Goal: Register for event/course: Sign up to attend an event or enroll in a course

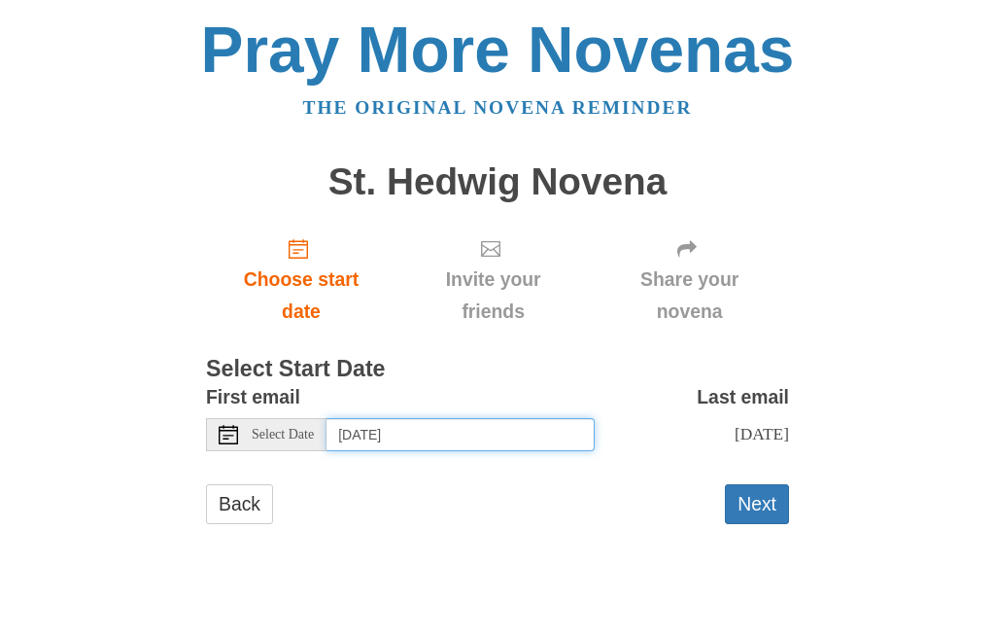
click at [517, 435] on input "Thursday, October 2nd" at bounding box center [461, 434] width 268 height 33
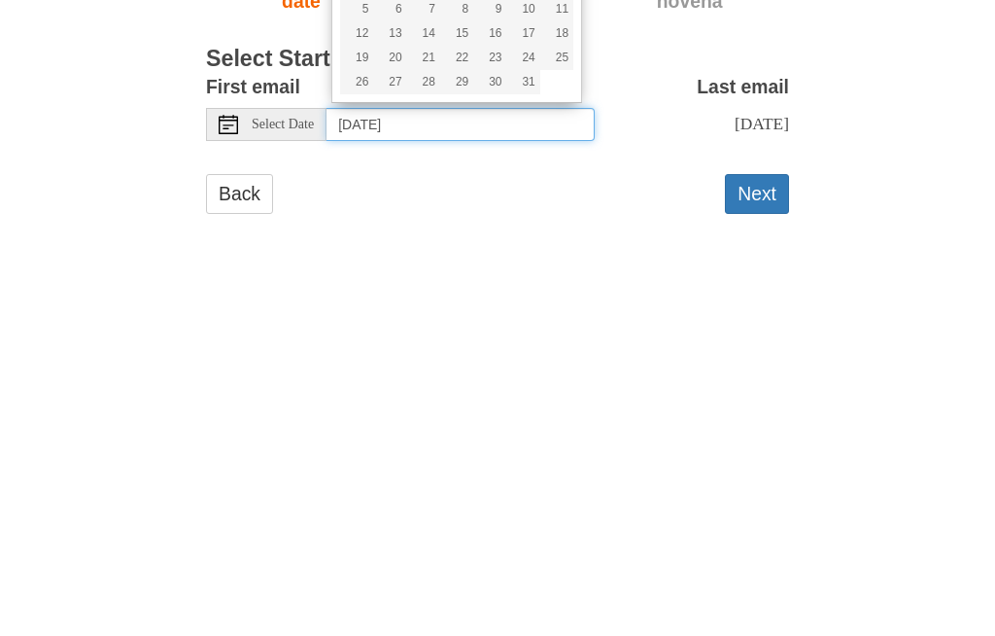
click at [526, 418] on input "Thursday, October 2nd" at bounding box center [461, 434] width 268 height 33
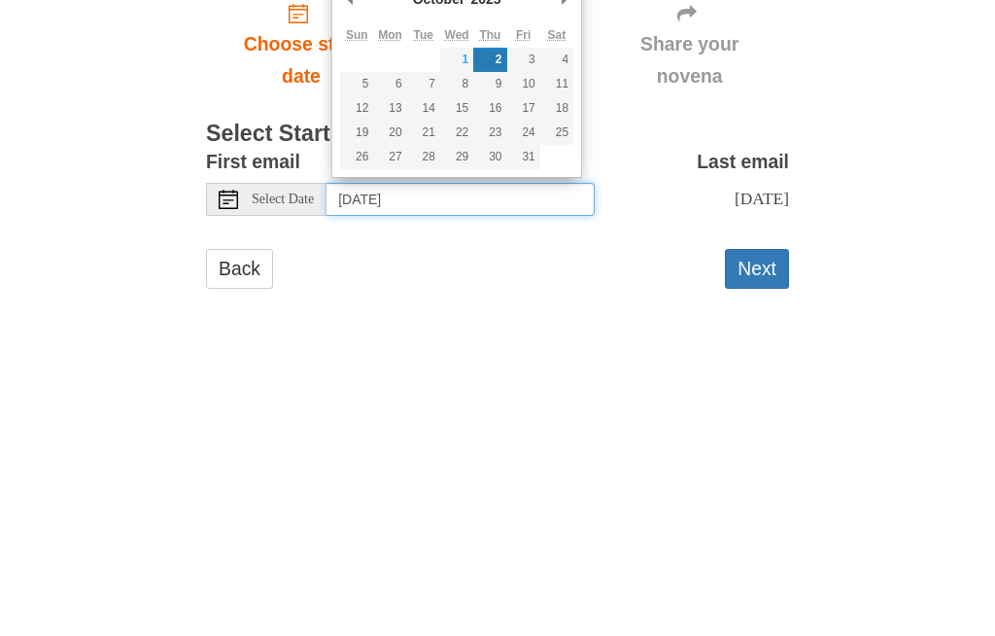
type input "Tuesday, October 7th"
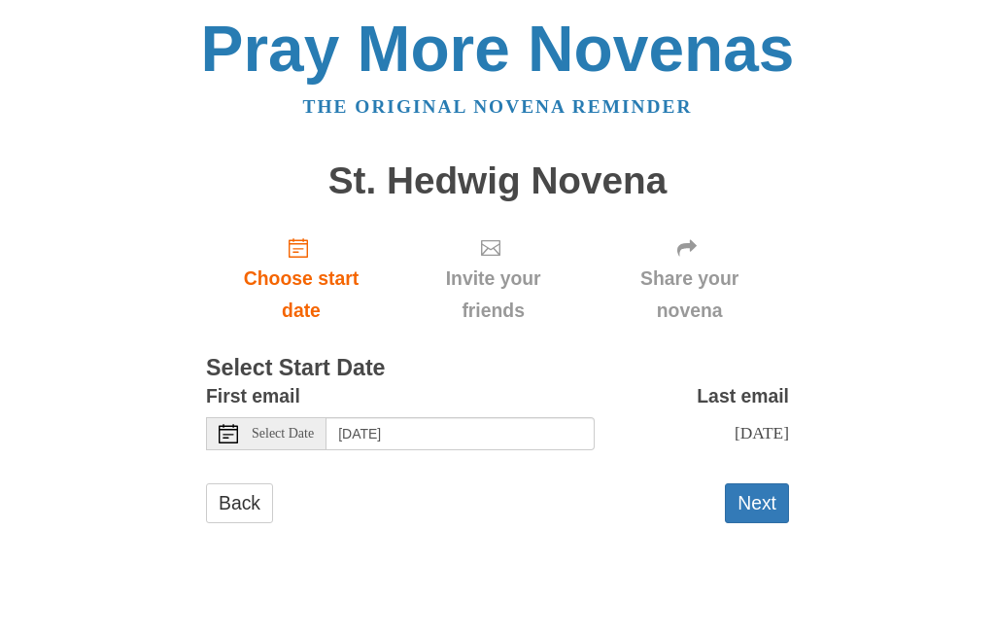
click at [762, 498] on button "Next" at bounding box center [757, 504] width 64 height 40
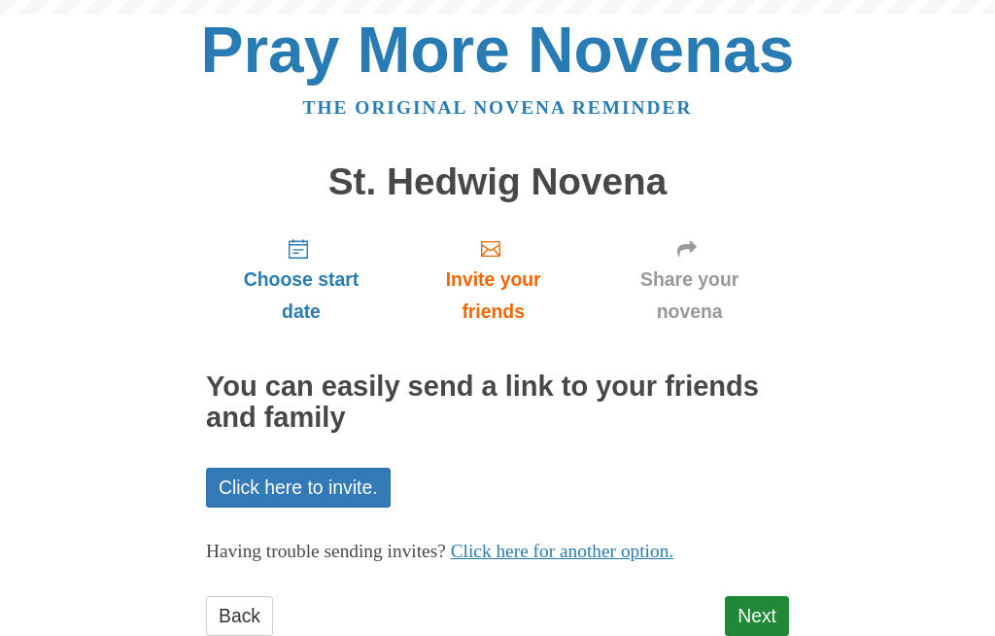
scroll to position [90, 0]
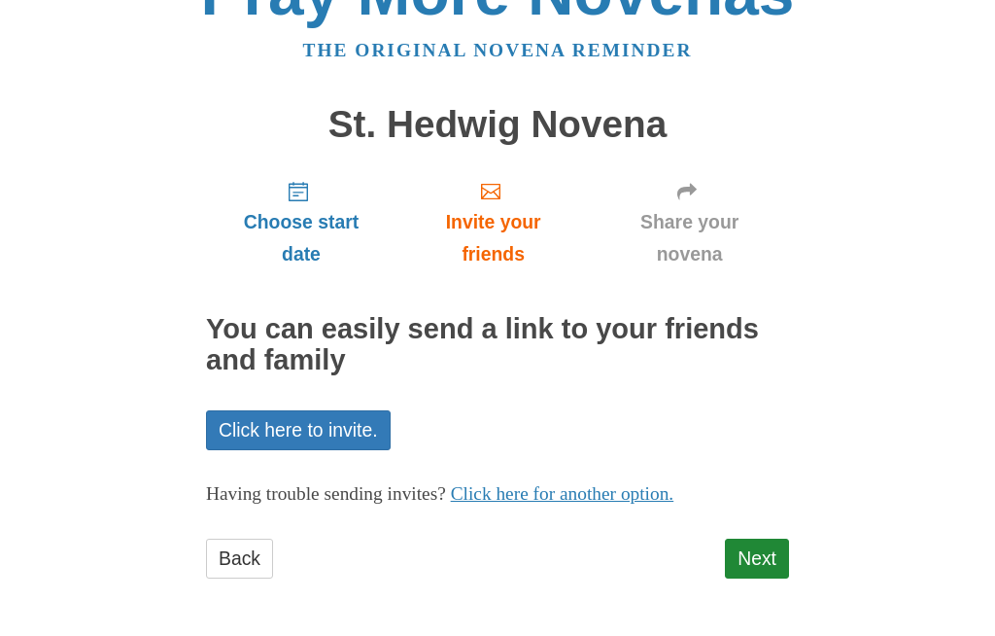
click at [760, 556] on link "Next" at bounding box center [757, 559] width 64 height 40
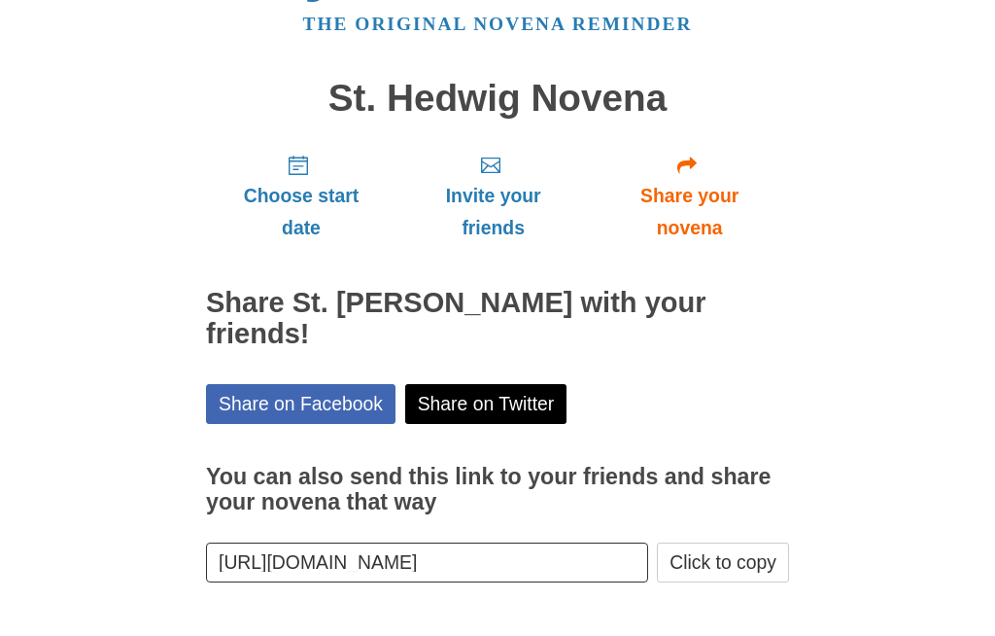
scroll to position [37, 0]
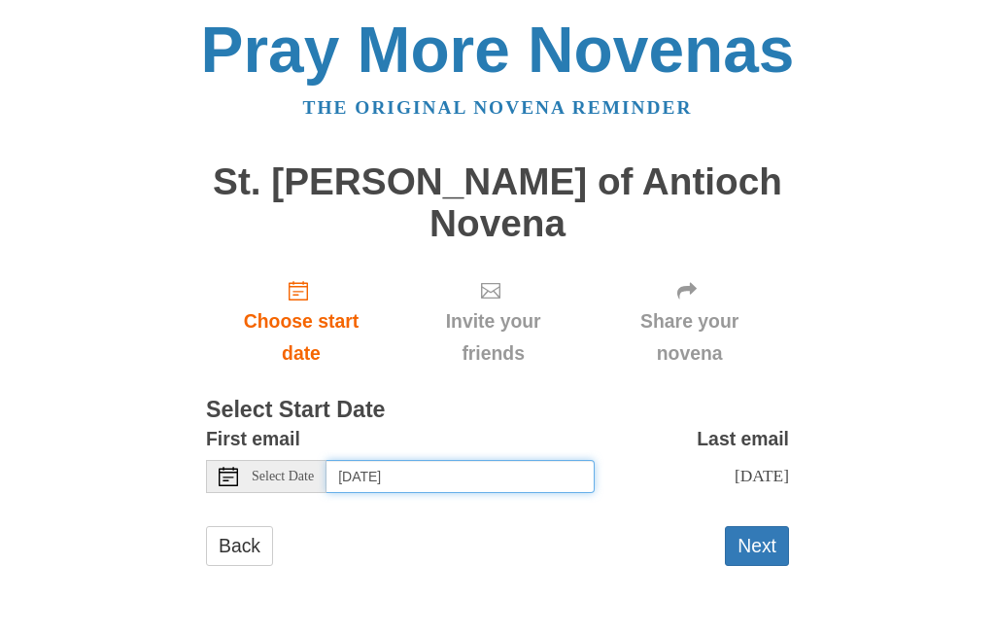
click at [518, 460] on input "Thursday, October 2nd" at bounding box center [461, 476] width 268 height 33
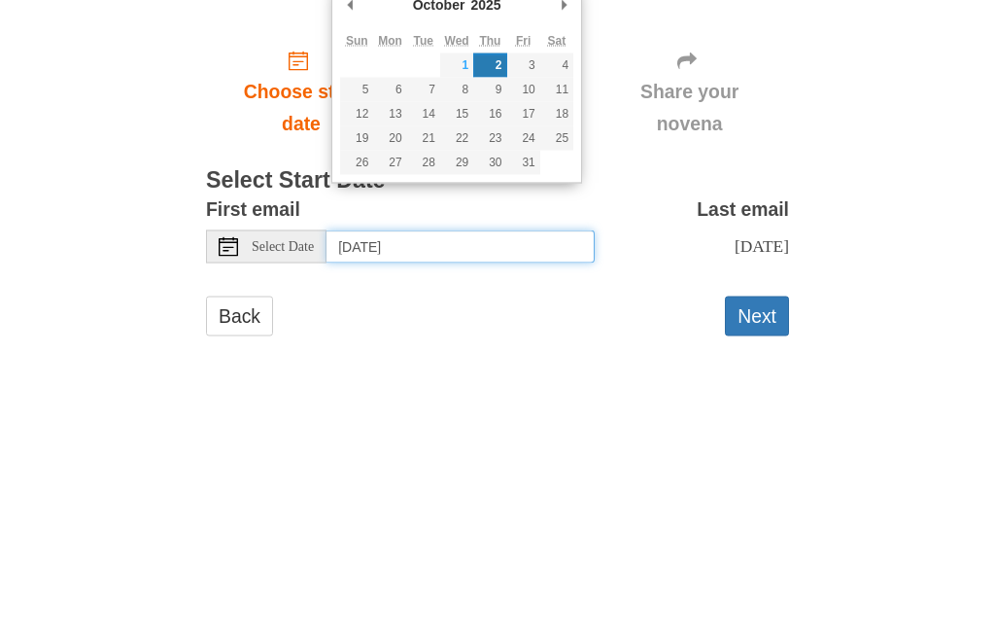
type input "Wednesday, October 8th"
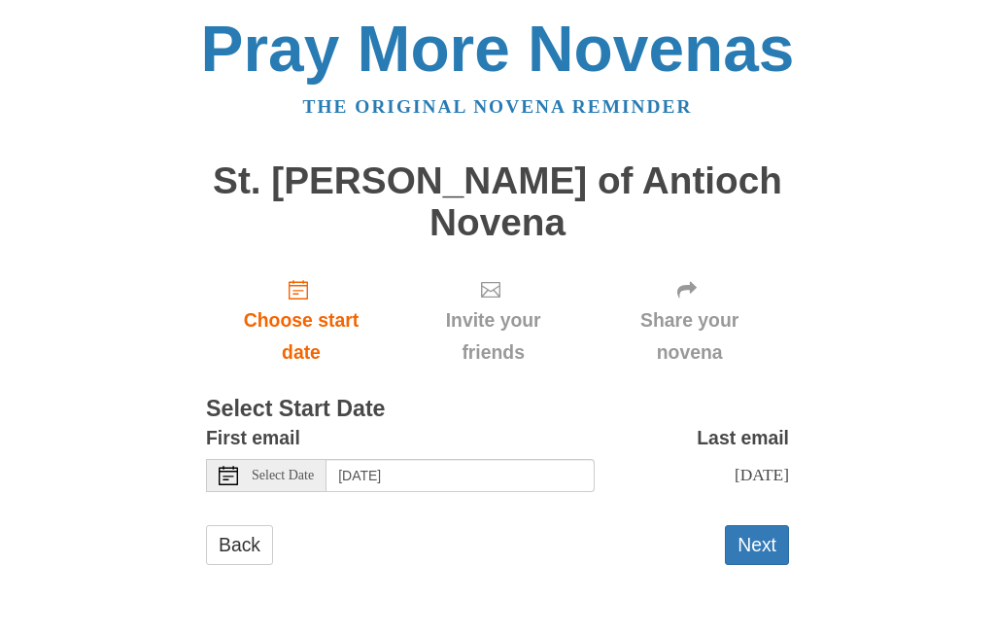
click at [759, 526] on button "Next" at bounding box center [757, 546] width 64 height 40
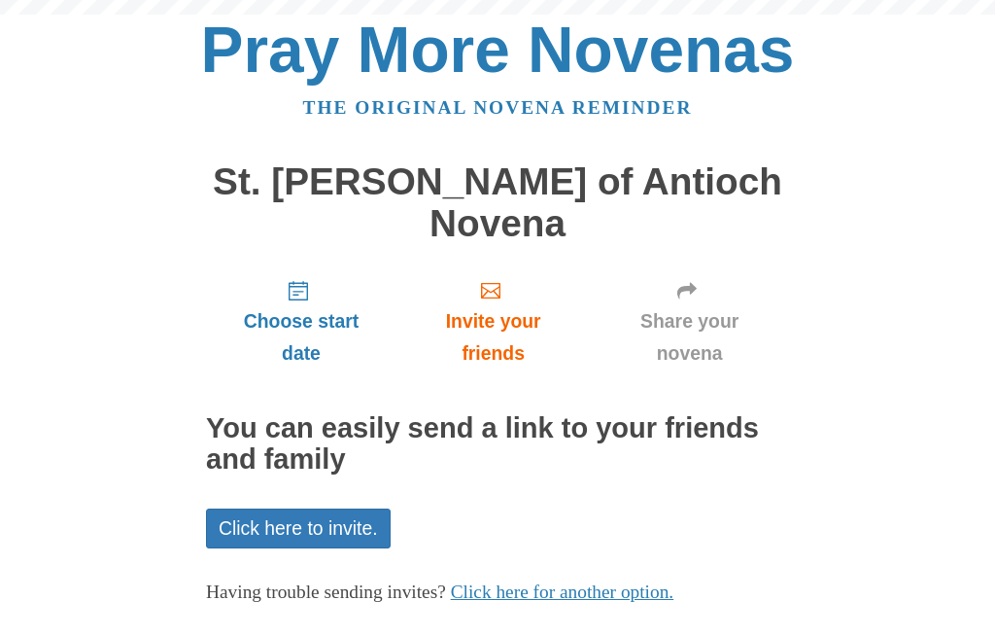
scroll to position [53, 0]
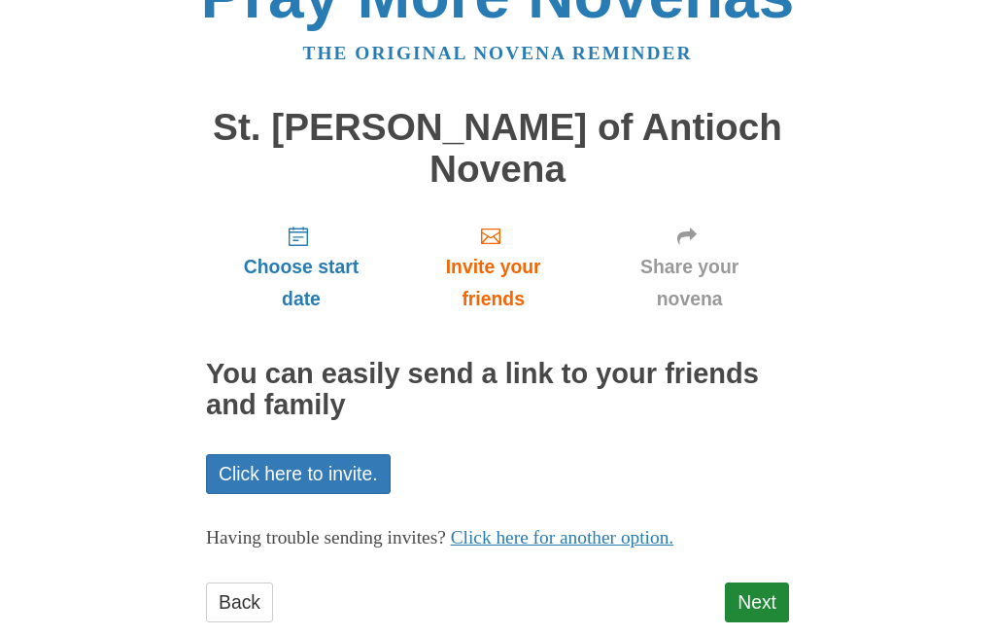
click at [776, 583] on link "Next" at bounding box center [757, 603] width 64 height 40
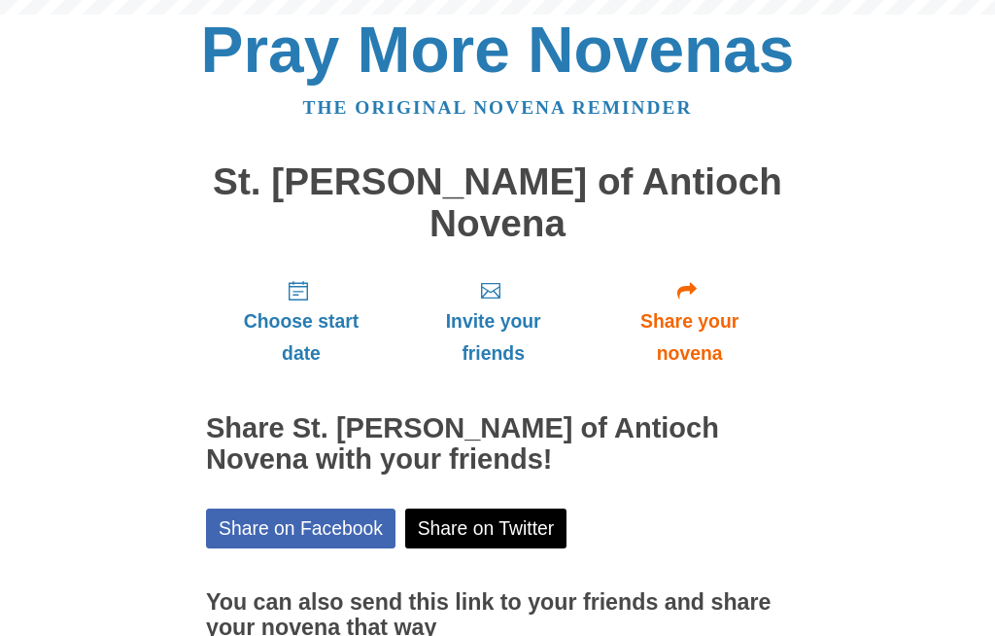
scroll to position [99, 0]
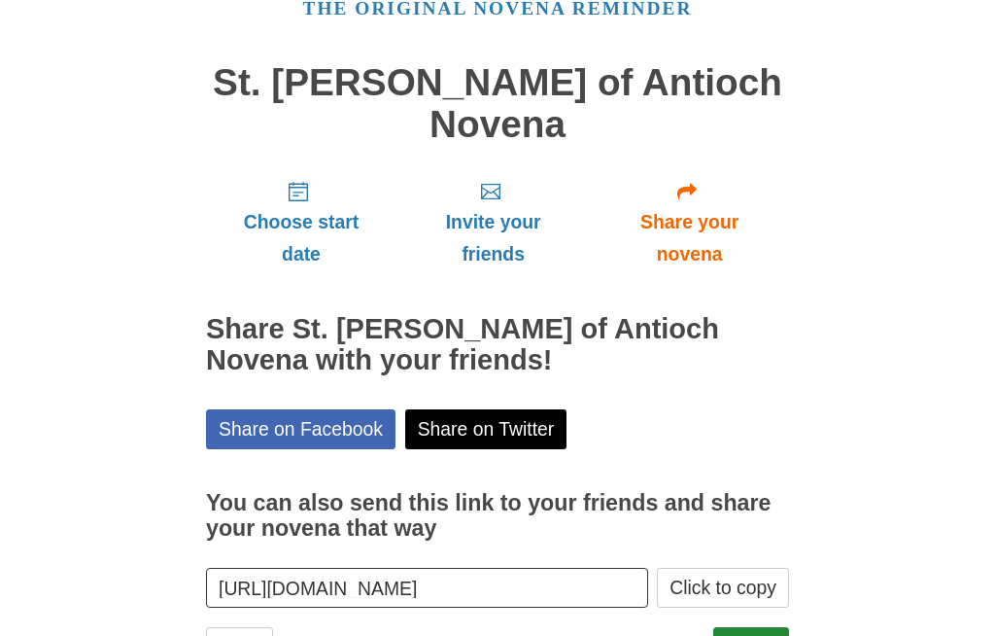
click at [768, 627] on link "Finish" at bounding box center [751, 647] width 76 height 40
click at [757, 627] on link "Finish" at bounding box center [751, 647] width 76 height 40
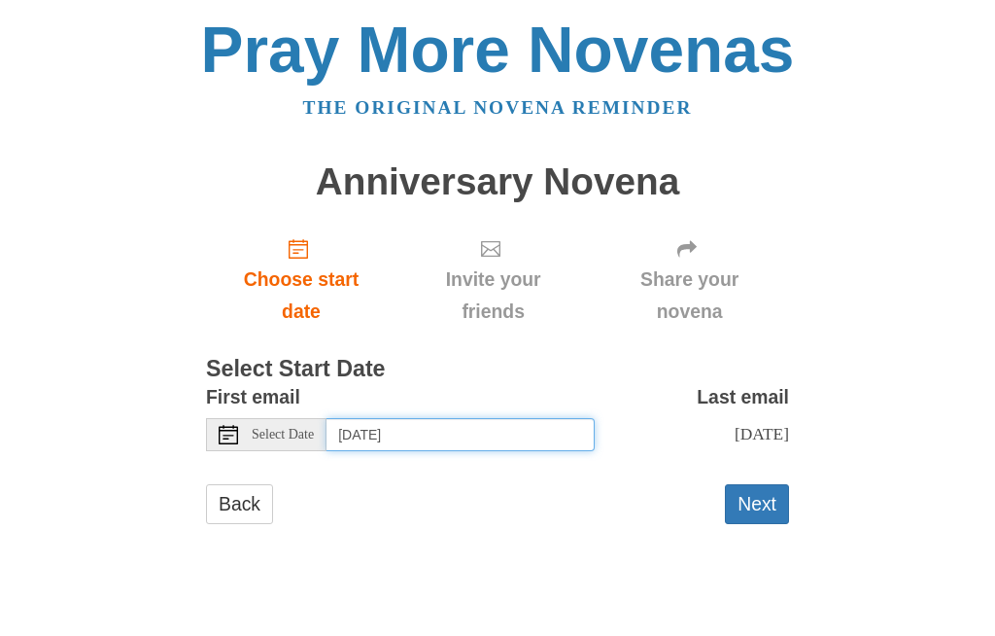
click at [452, 425] on input "Thursday, October 2nd" at bounding box center [461, 434] width 268 height 33
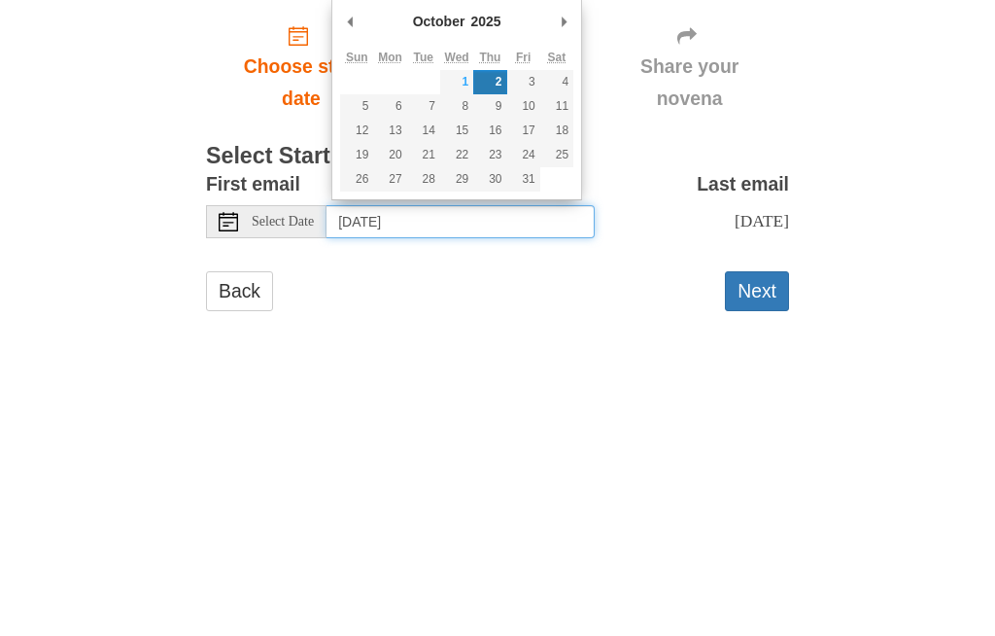
type input "Friday, October 3rd"
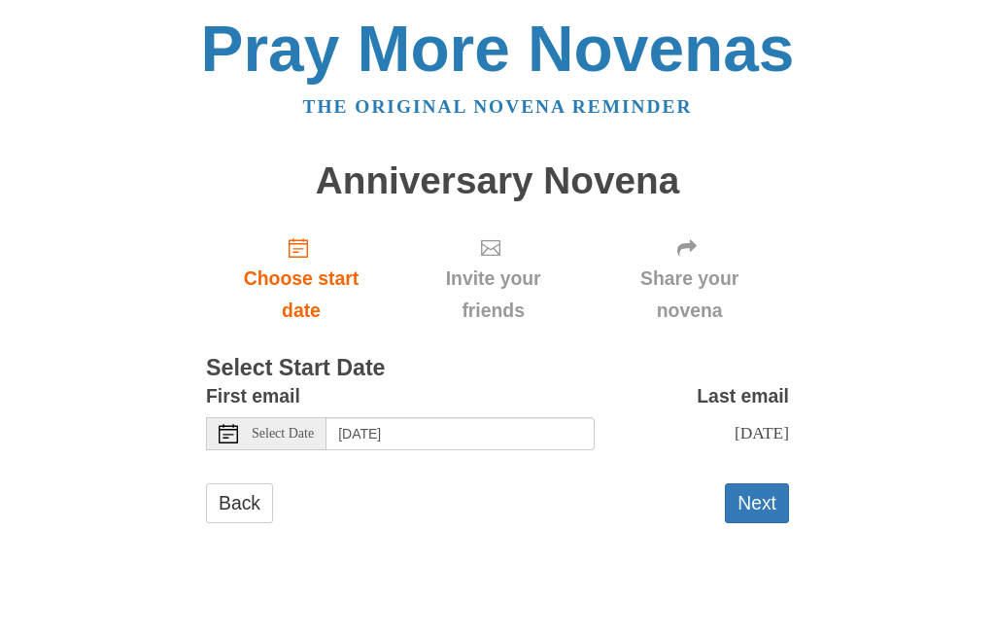
click at [760, 501] on button "Next" at bounding box center [757, 504] width 64 height 40
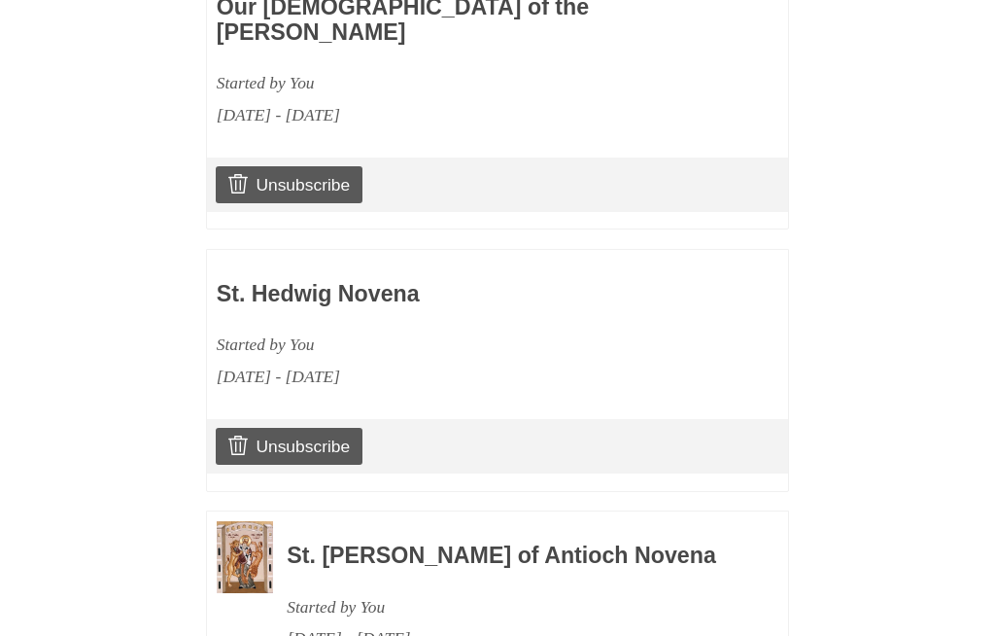
scroll to position [1339, 0]
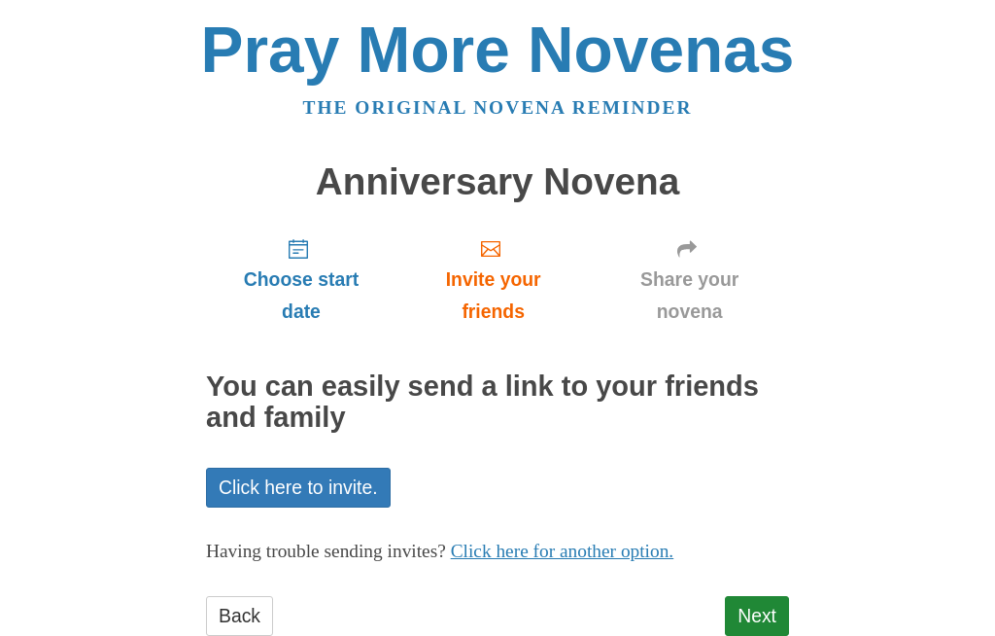
click at [756, 598] on link "Next" at bounding box center [757, 616] width 64 height 40
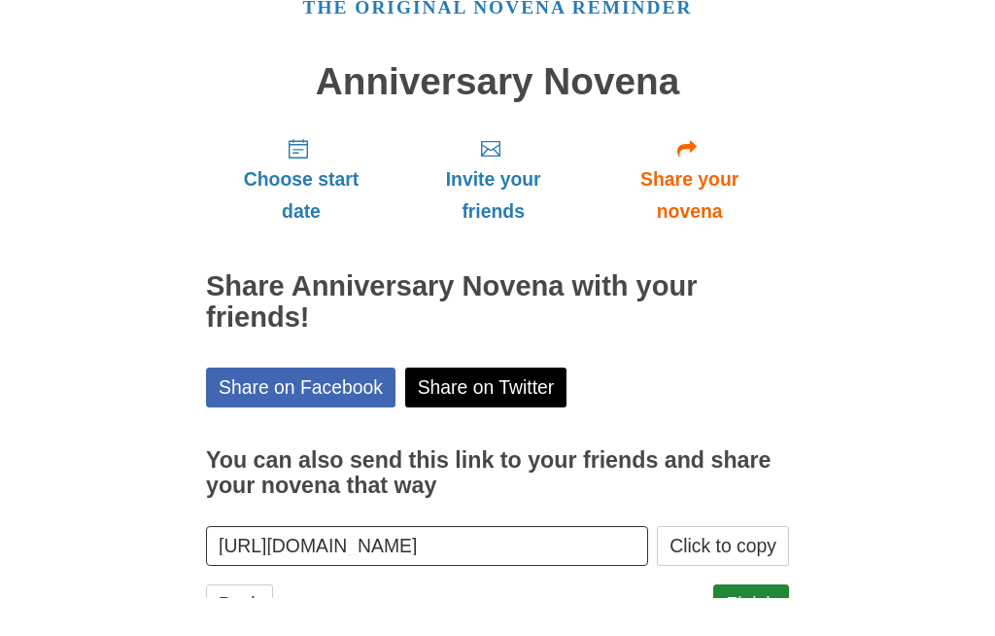
scroll to position [67, 0]
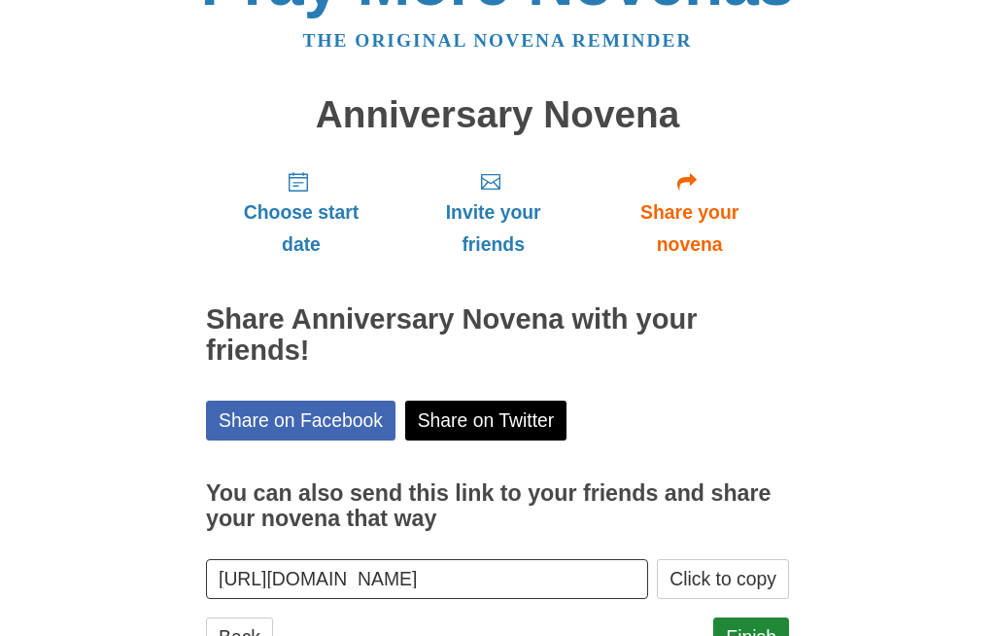
click at [754, 632] on link "Finish" at bounding box center [751, 637] width 76 height 40
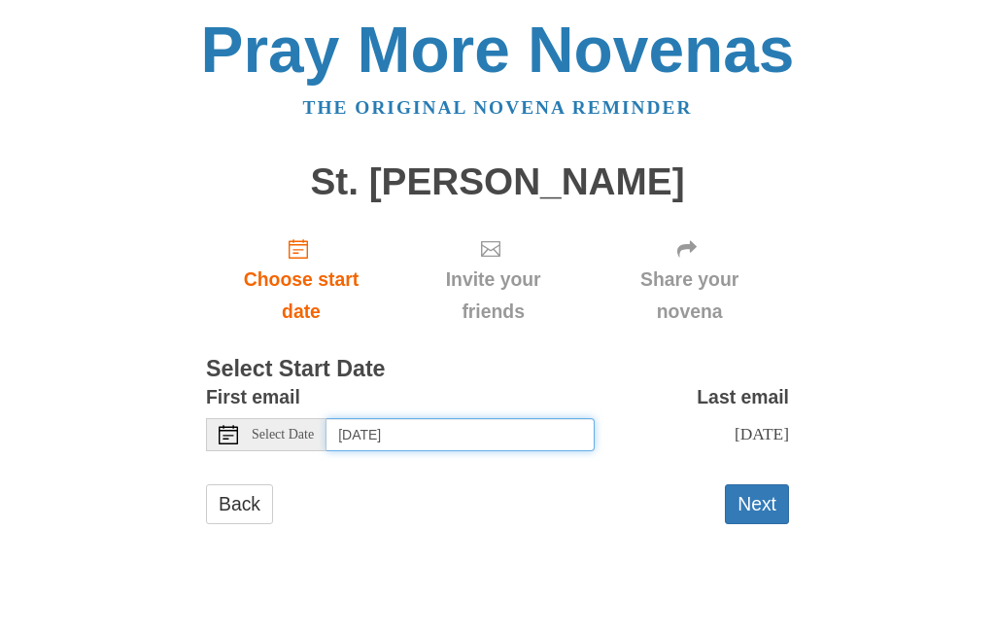
click at [529, 432] on input "Thursday, October 2nd" at bounding box center [461, 434] width 268 height 33
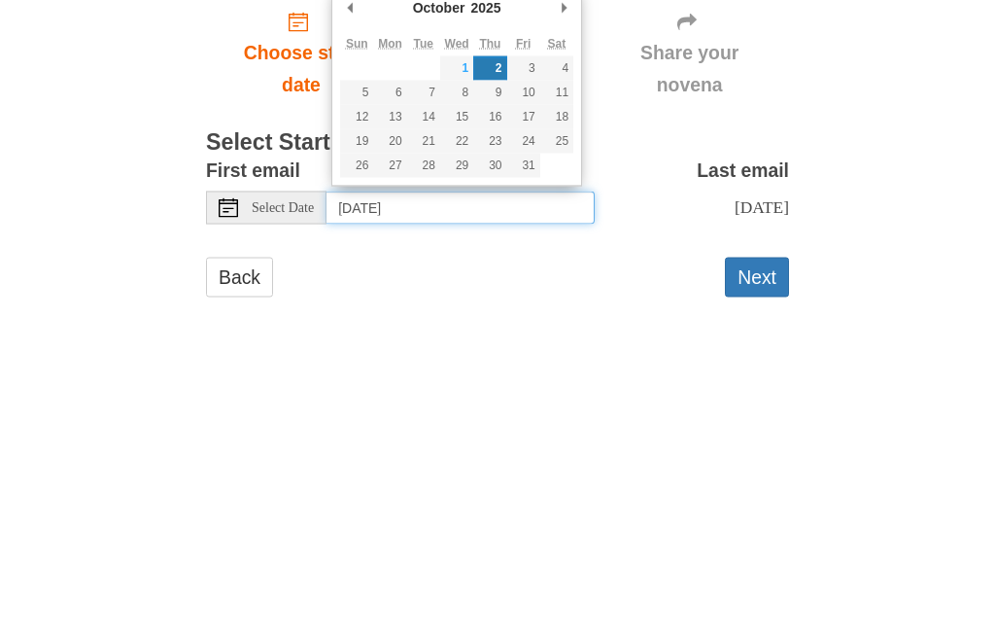
type input "Thursday, October 9th"
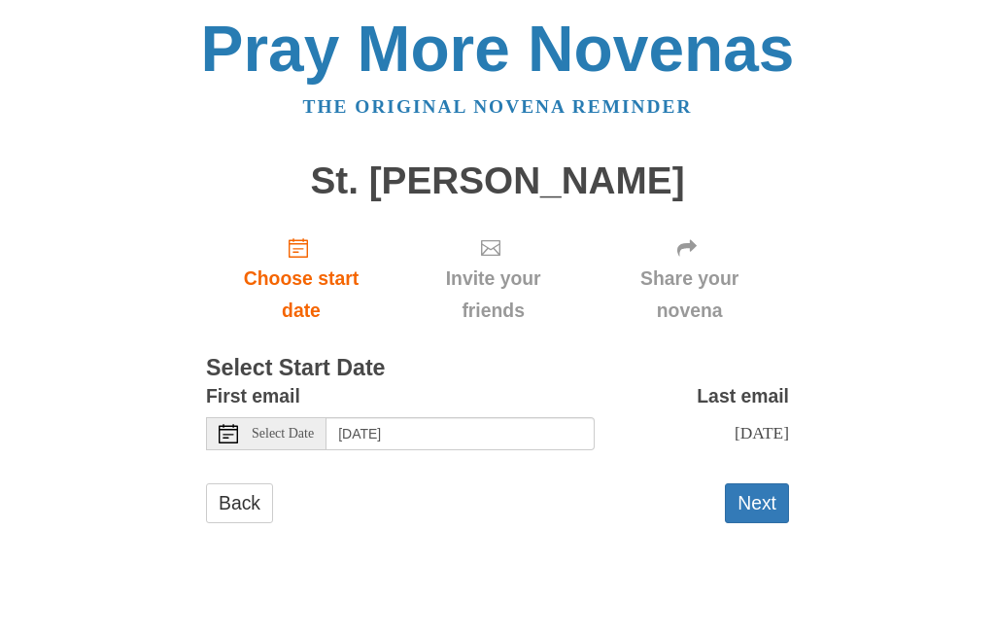
click at [762, 512] on button "Next" at bounding box center [757, 504] width 64 height 40
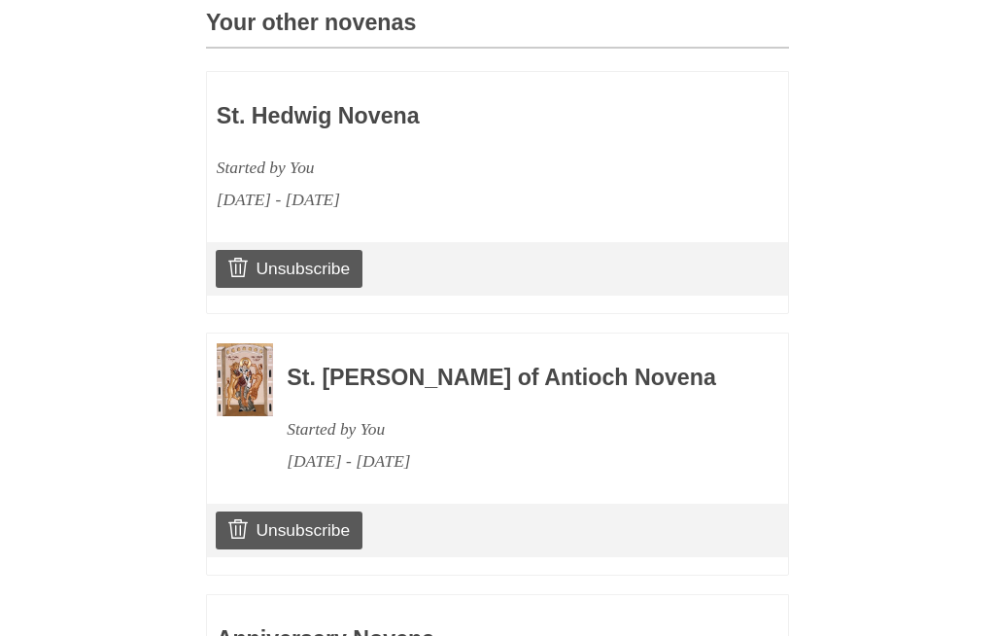
scroll to position [1082, 0]
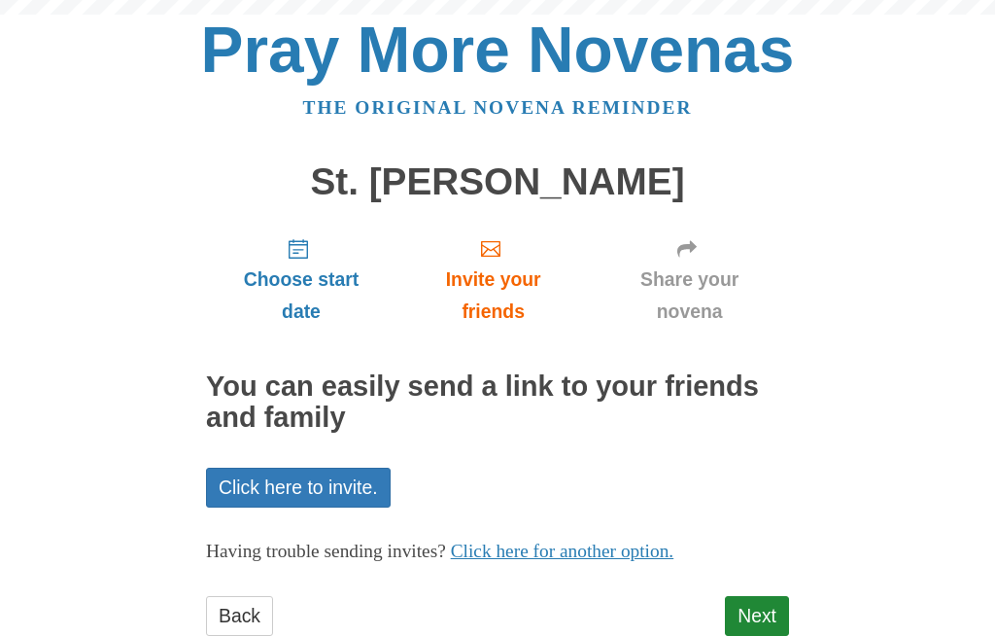
click at [760, 603] on link "Next" at bounding box center [757, 616] width 64 height 40
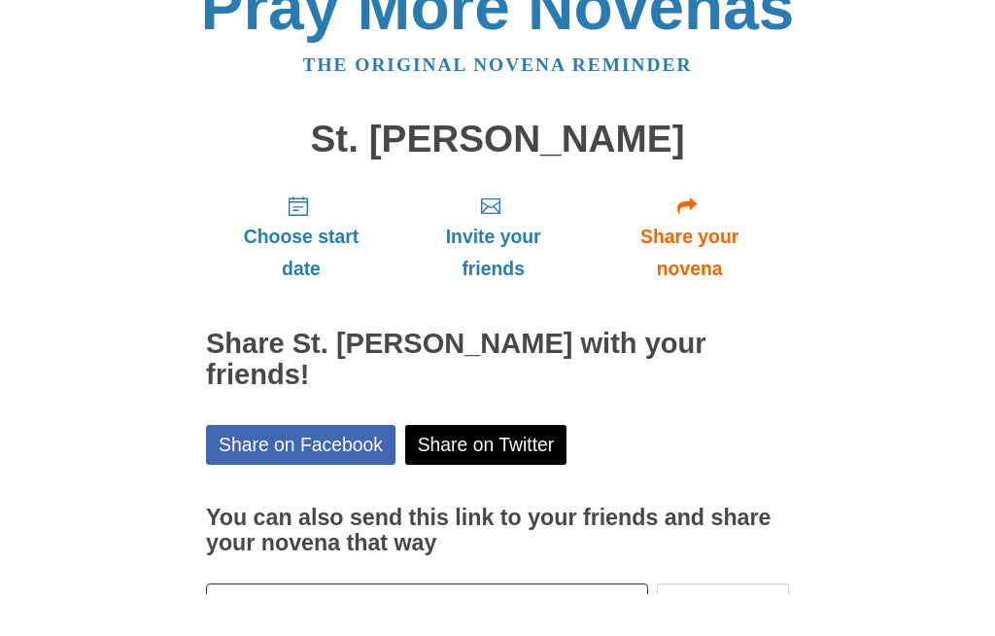
scroll to position [37, 0]
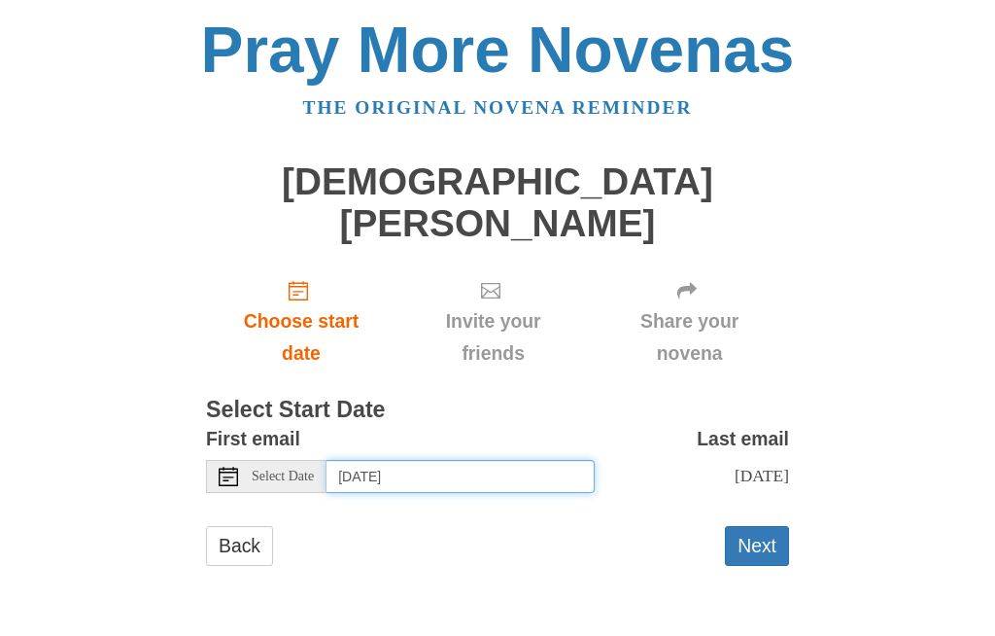
click at [533, 460] on input "Thursday, October 2nd" at bounding box center [461, 476] width 268 height 33
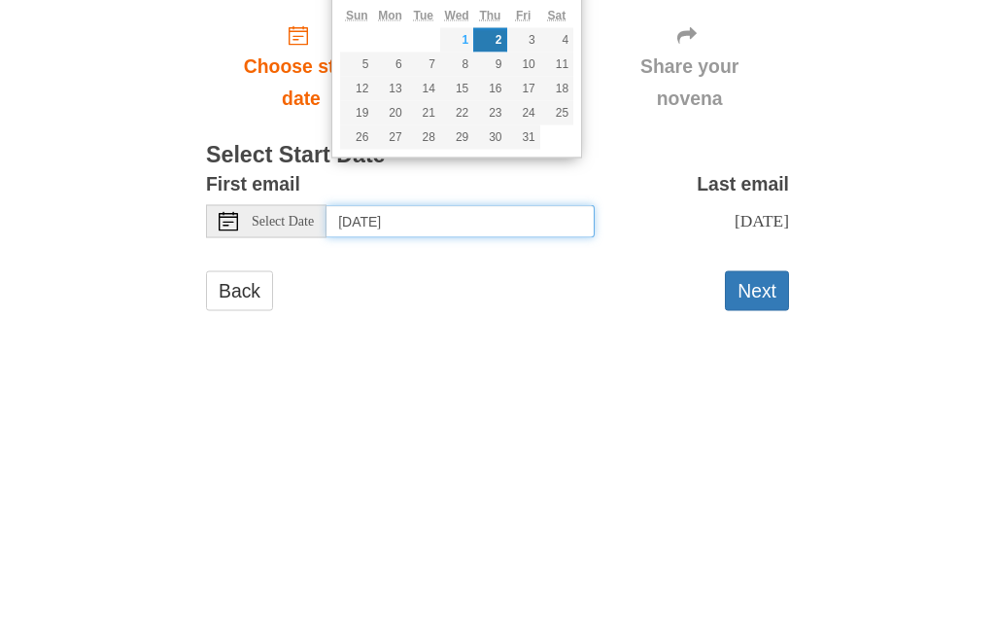
type input "Monday, October 13th"
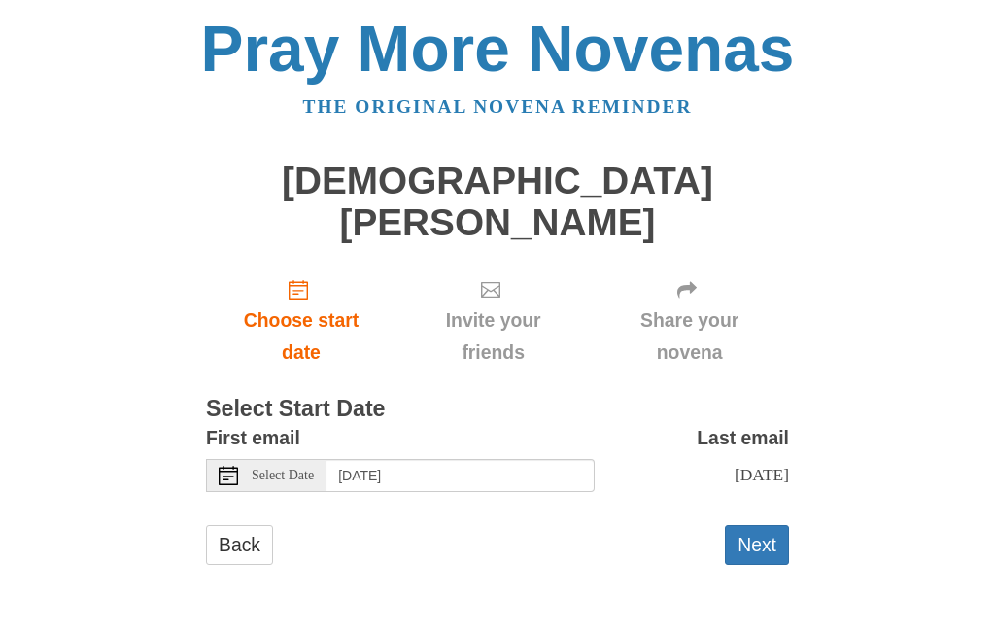
click at [767, 526] on button "Next" at bounding box center [757, 546] width 64 height 40
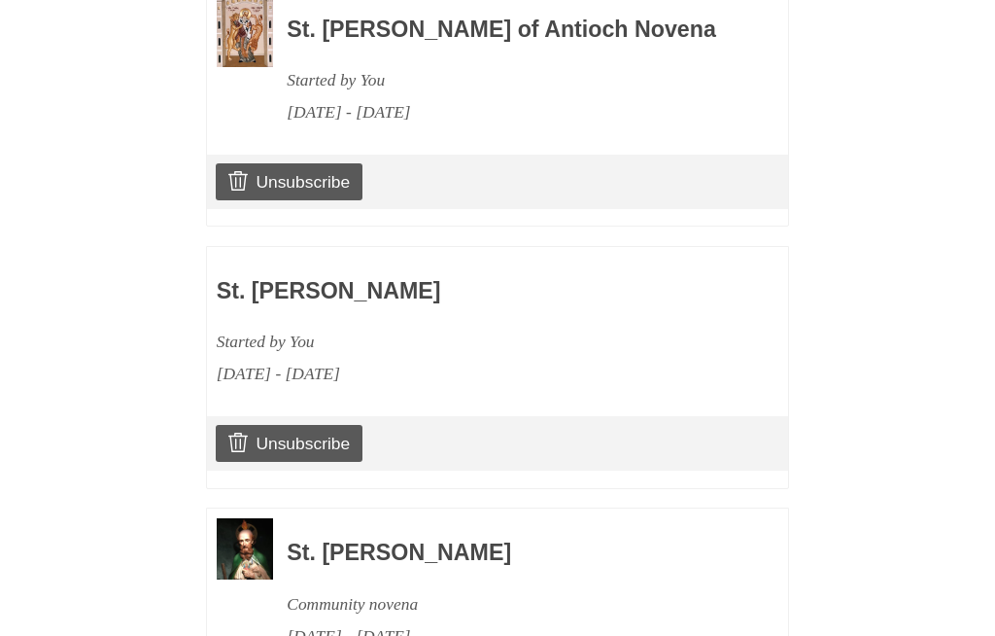
scroll to position [1339, 0]
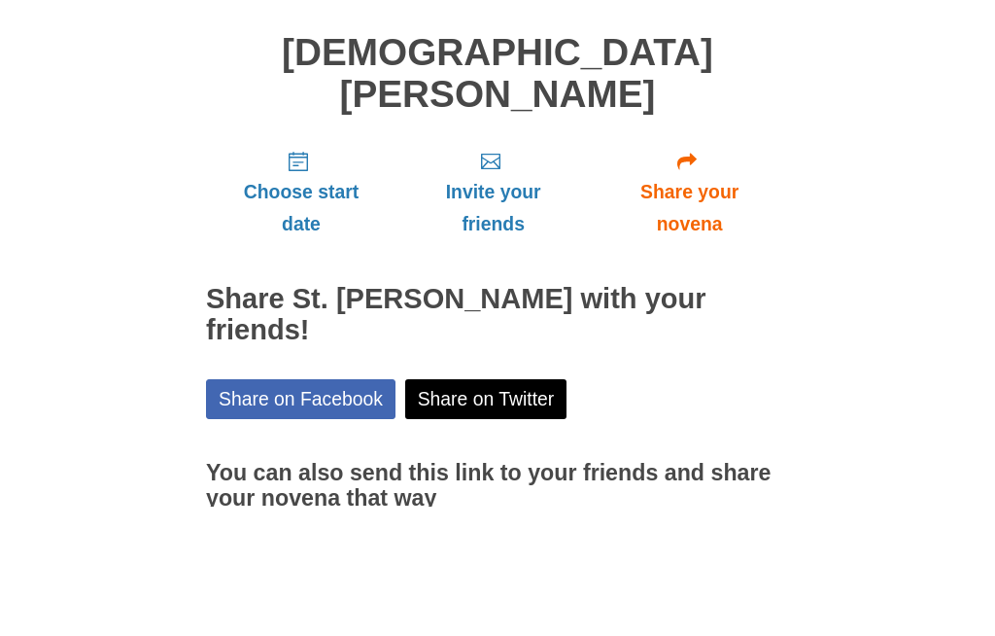
scroll to position [67, 0]
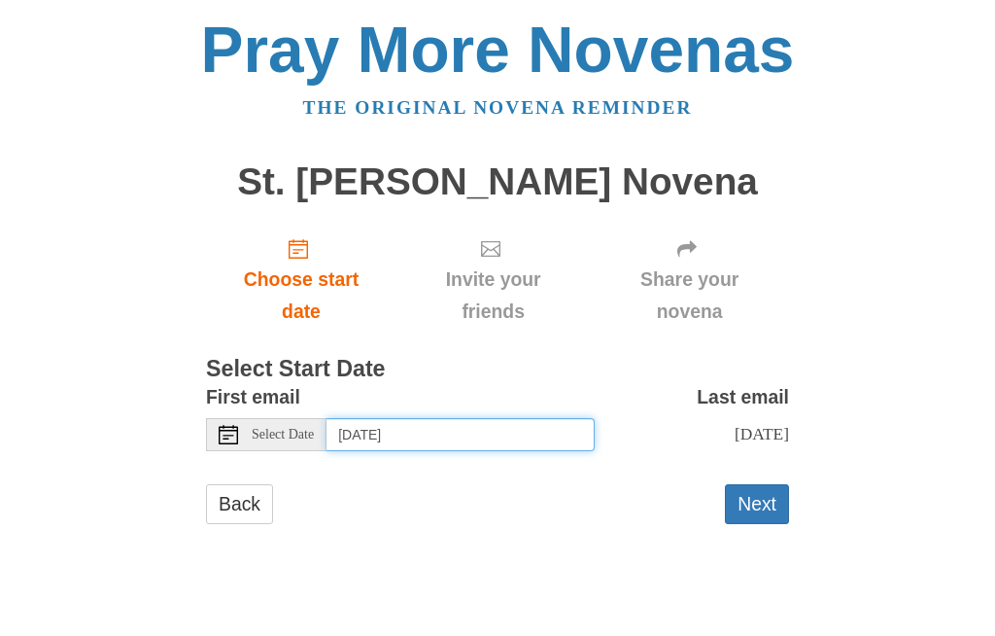
click at [510, 425] on input "Thursday, October 2nd" at bounding box center [461, 434] width 268 height 33
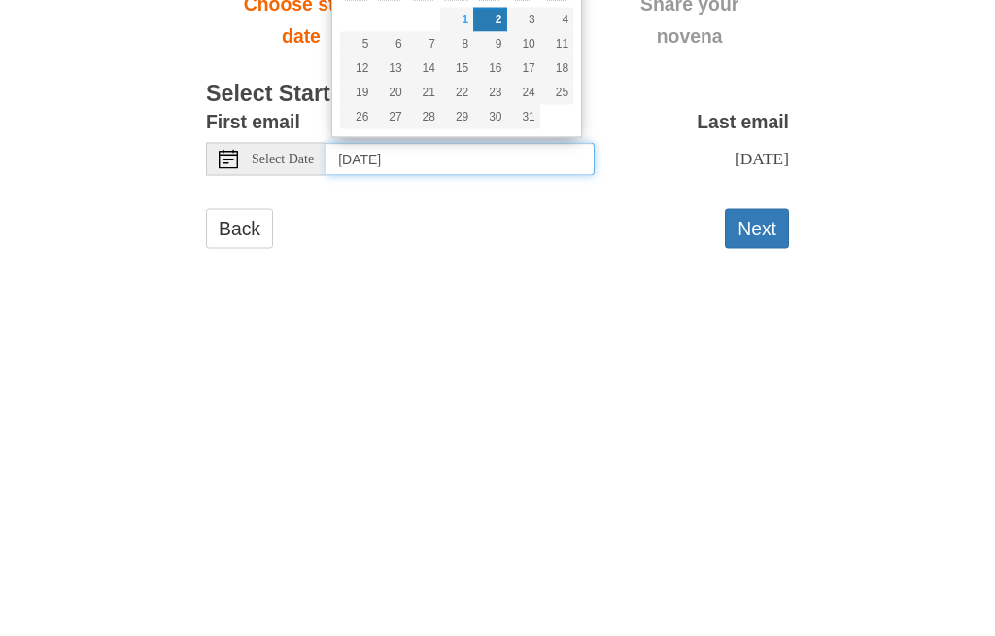
type input "Wednesday, October 15th"
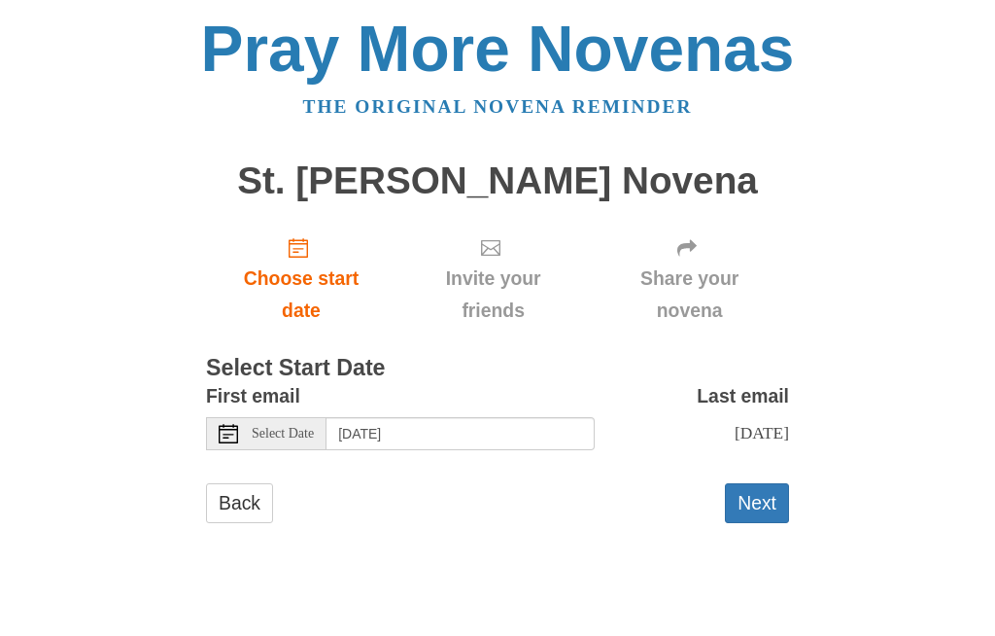
click at [755, 501] on button "Next" at bounding box center [757, 504] width 64 height 40
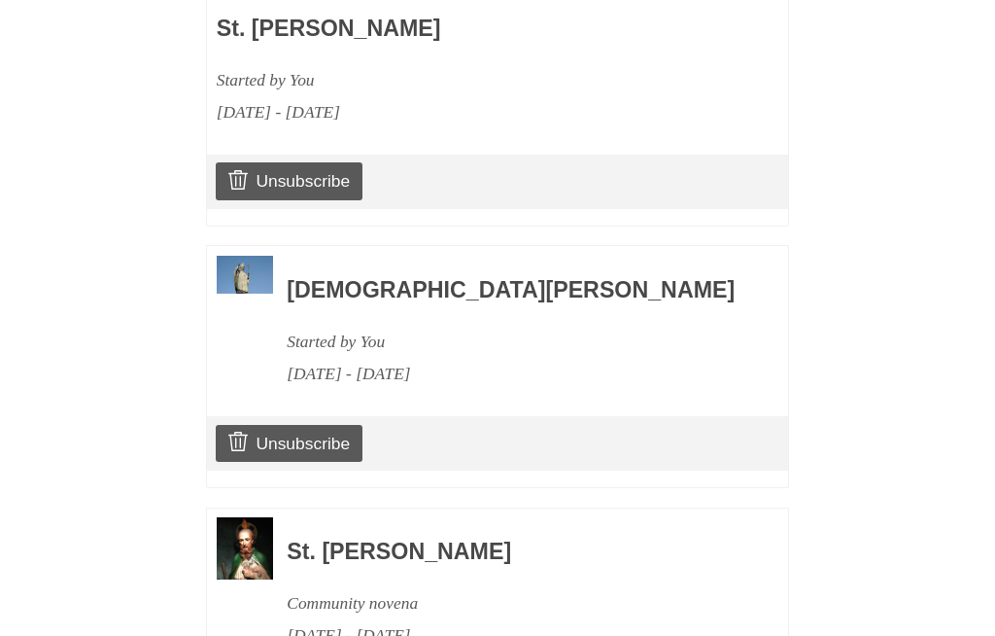
scroll to position [1597, 0]
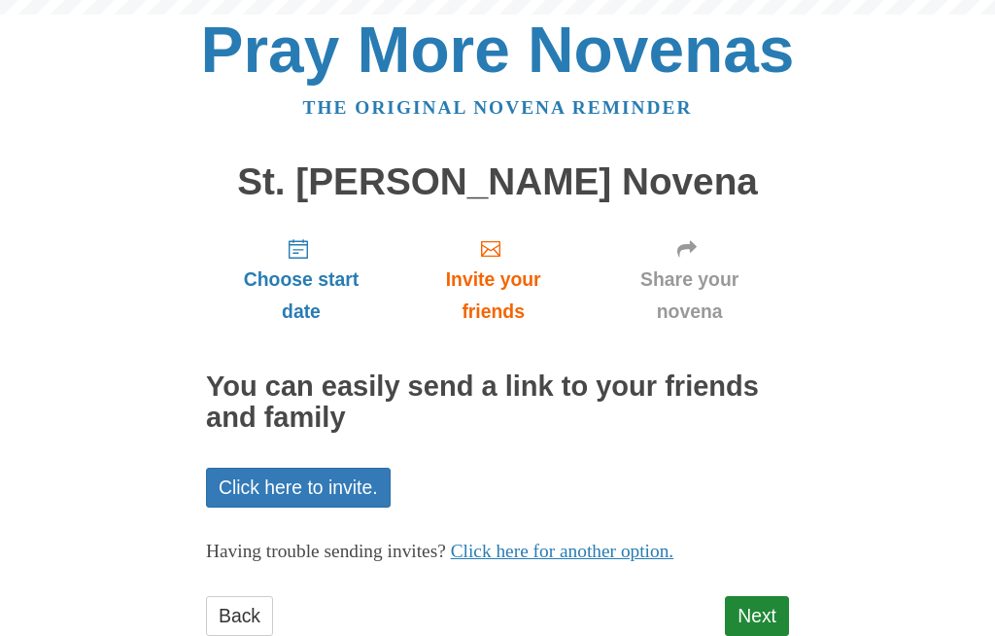
scroll to position [119, 0]
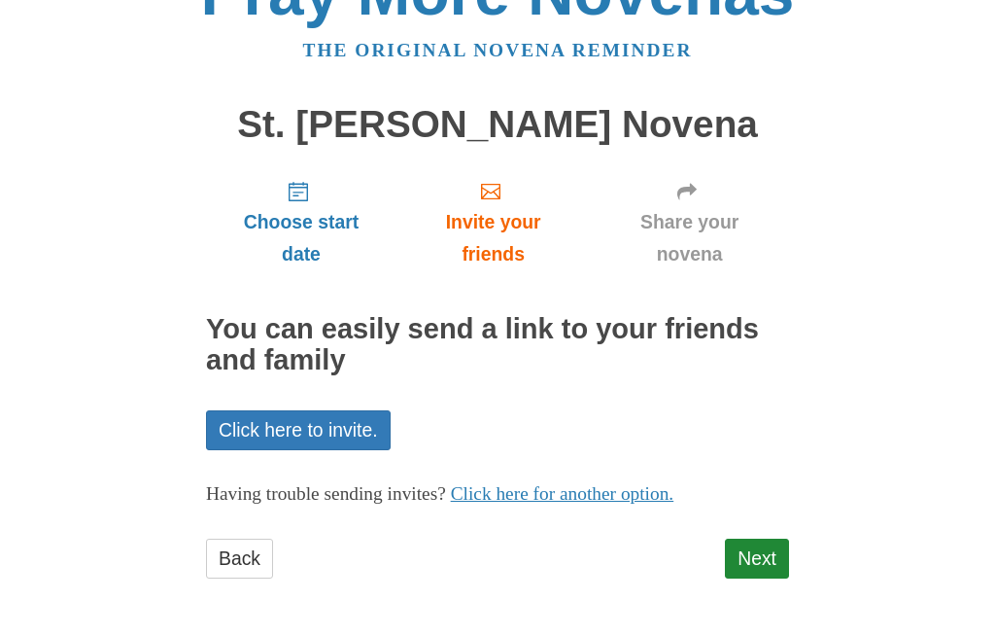
click at [764, 557] on link "Next" at bounding box center [757, 559] width 64 height 40
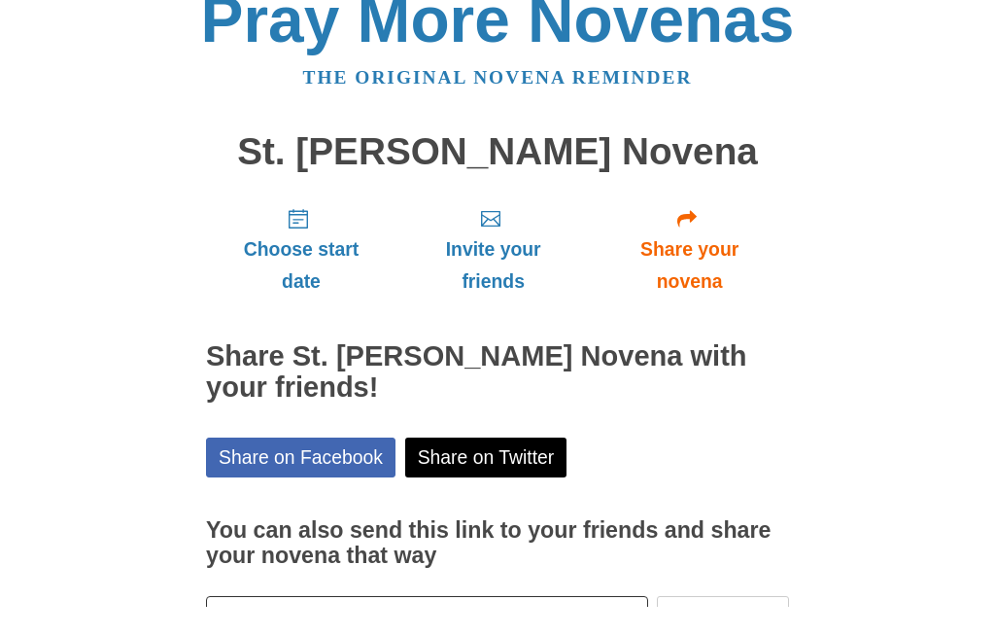
scroll to position [67, 0]
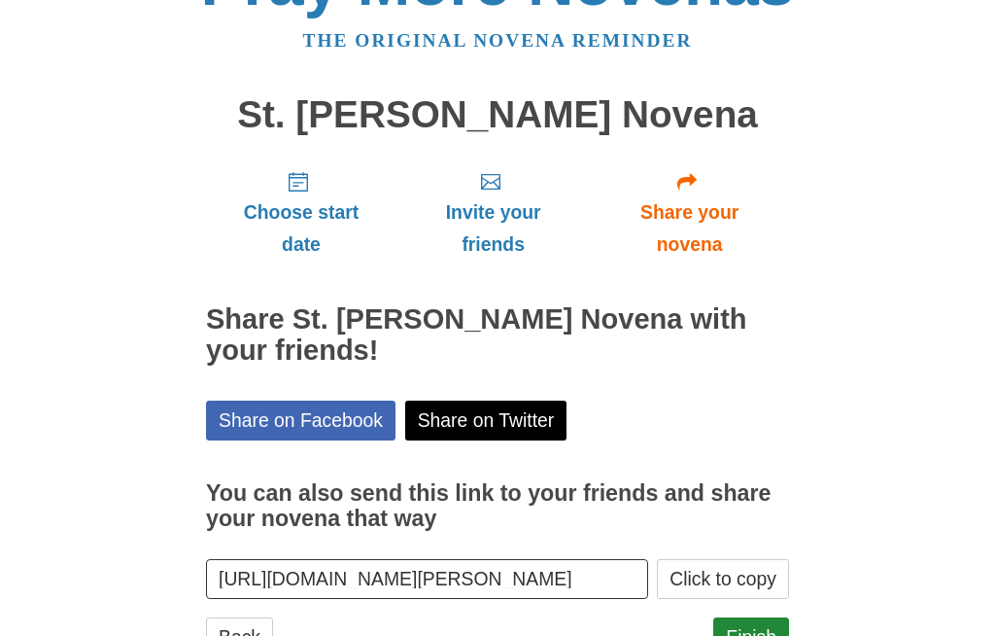
click at [751, 635] on link "Finish" at bounding box center [751, 637] width 76 height 40
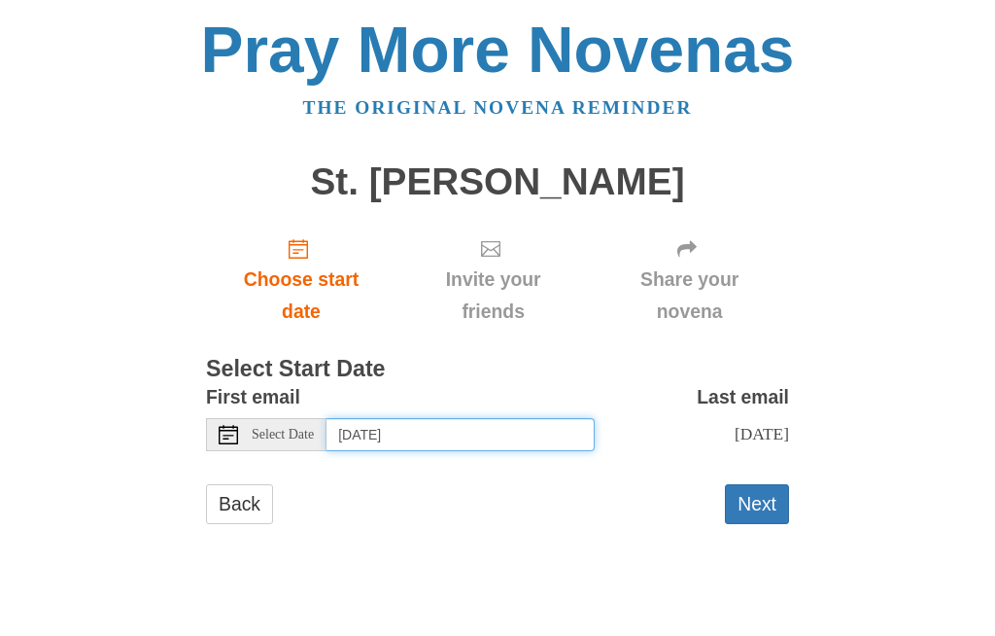
click at [541, 435] on input "Thursday, October 2nd" at bounding box center [461, 434] width 268 height 33
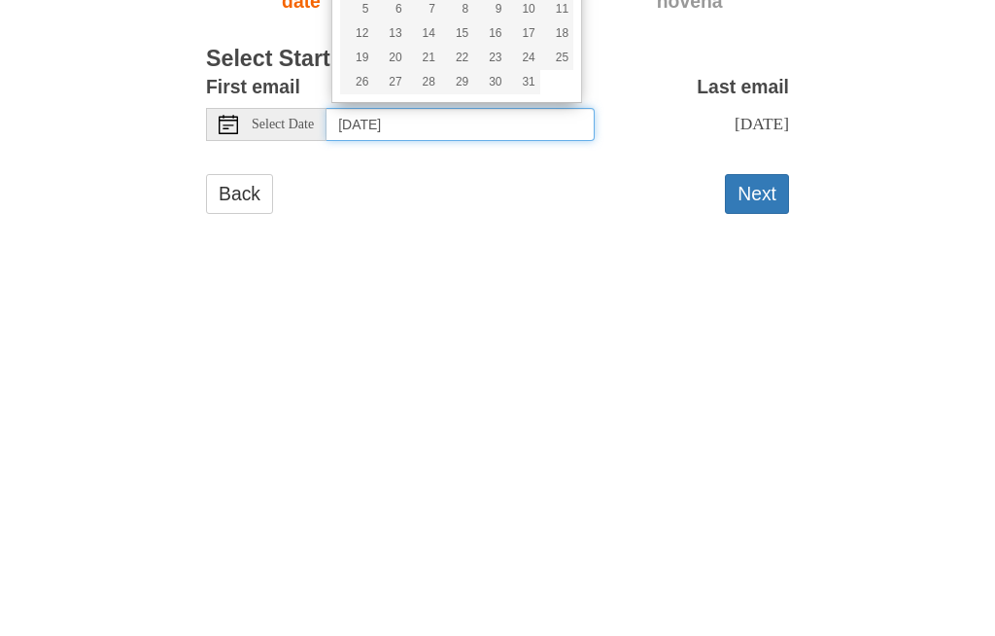
type input "Sunday, October 19th"
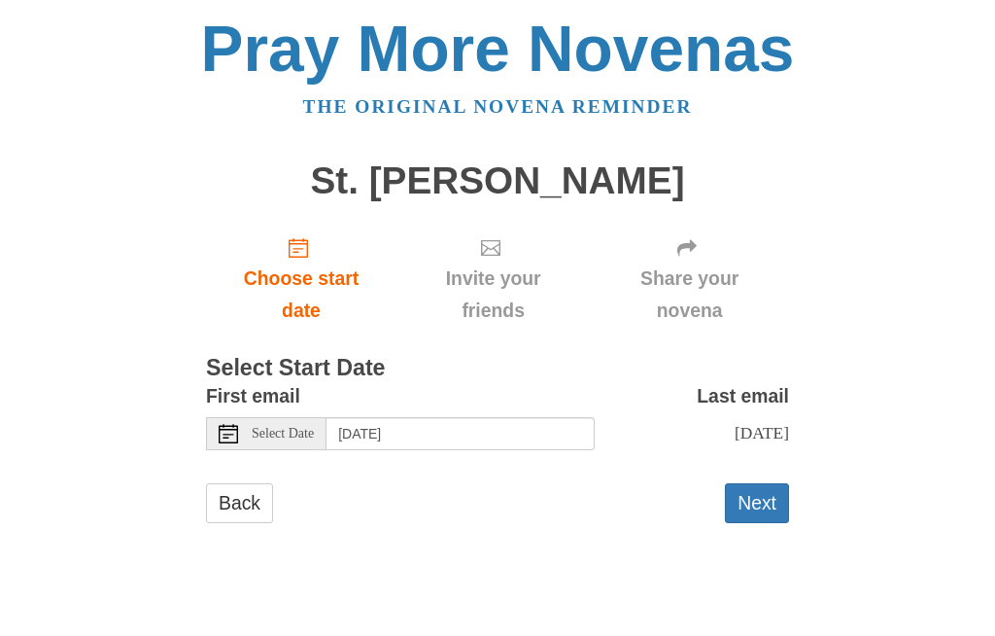
click at [757, 502] on button "Next" at bounding box center [757, 504] width 64 height 40
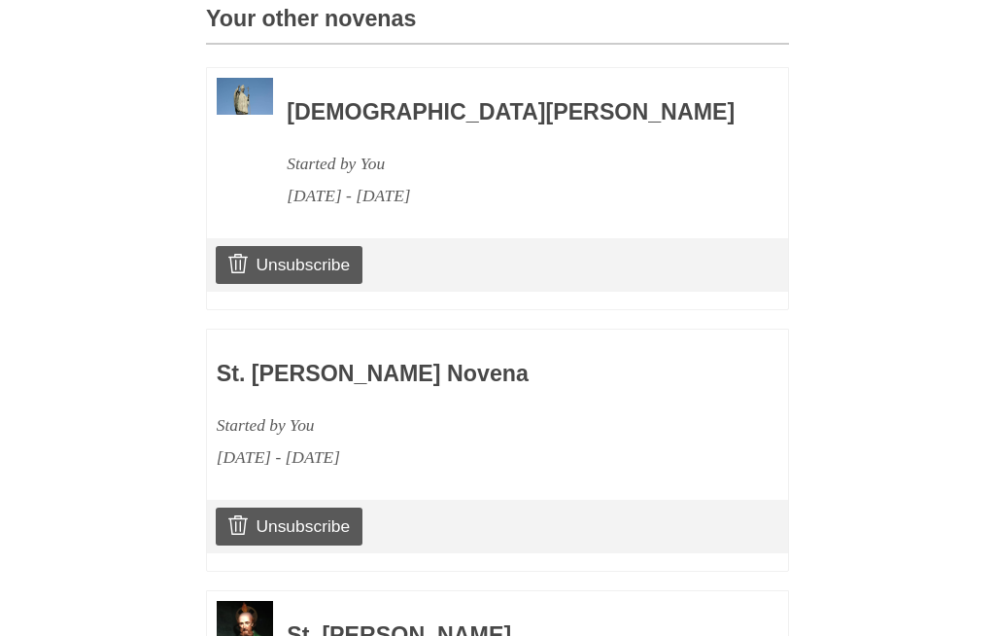
scroll to position [1082, 0]
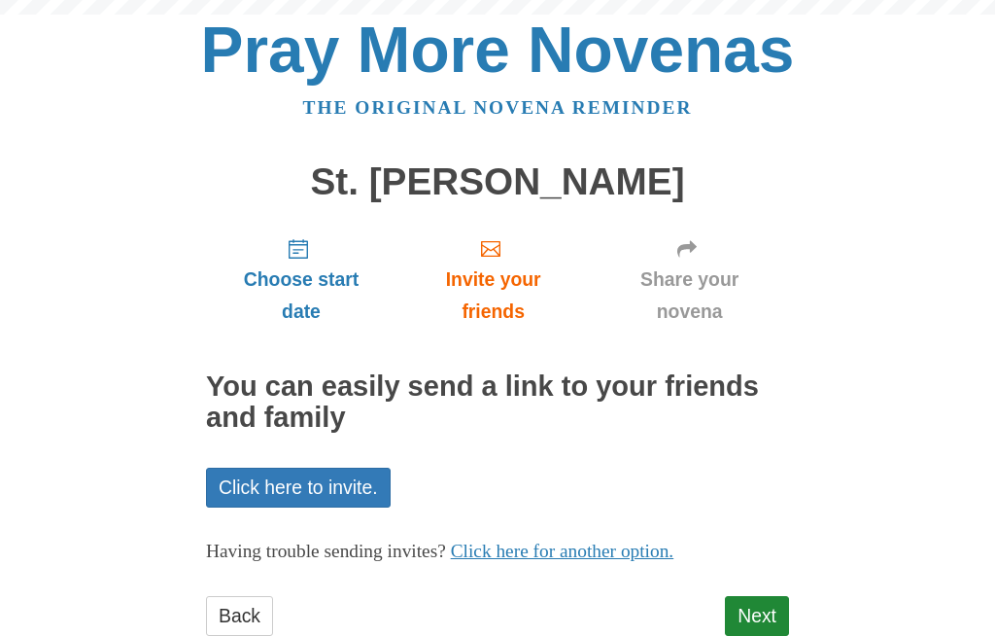
scroll to position [128, 0]
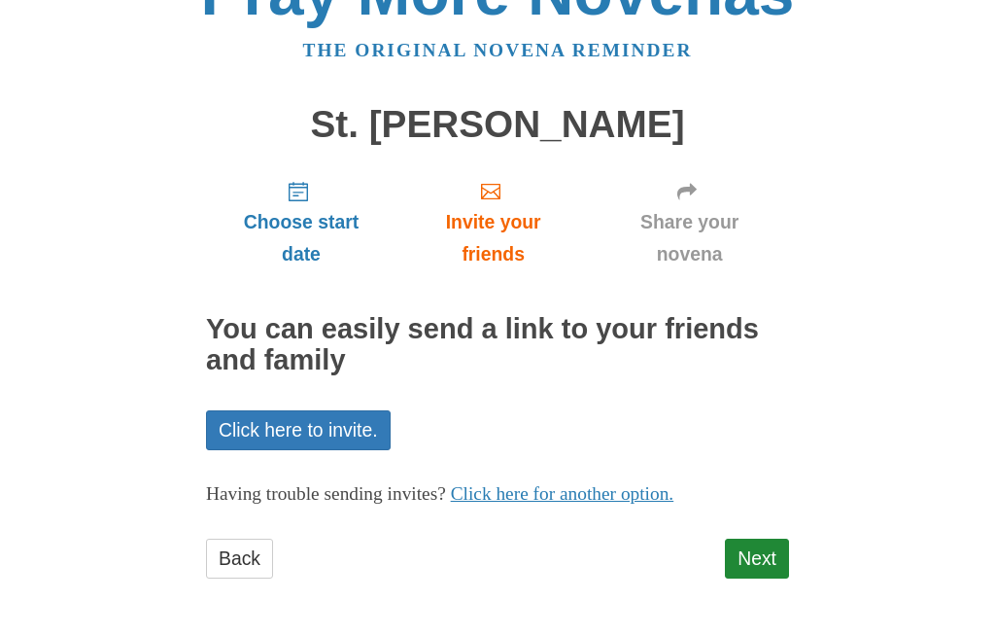
click at [761, 553] on link "Next" at bounding box center [757, 559] width 64 height 40
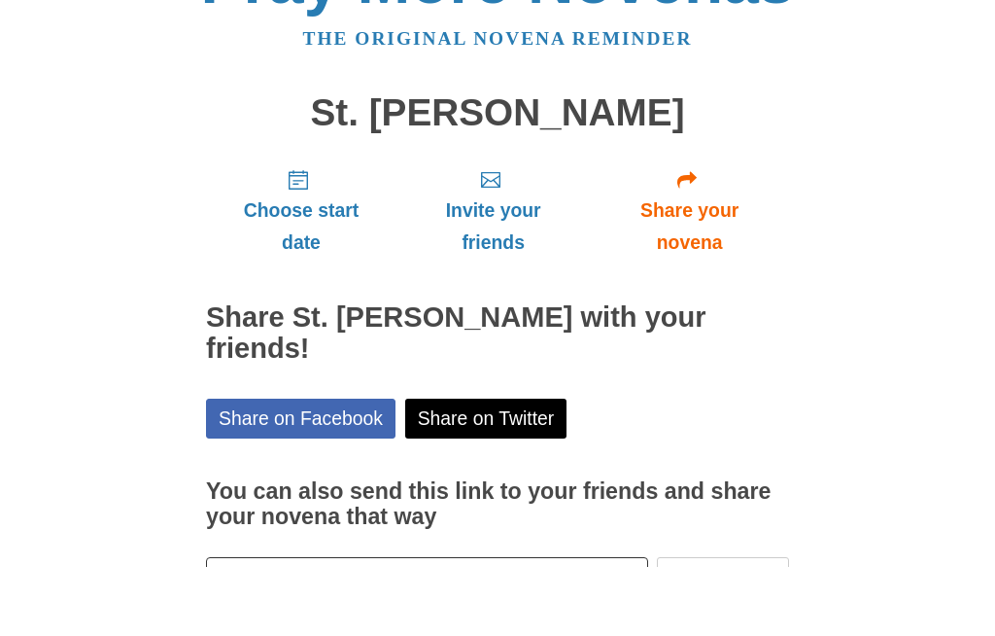
scroll to position [37, 0]
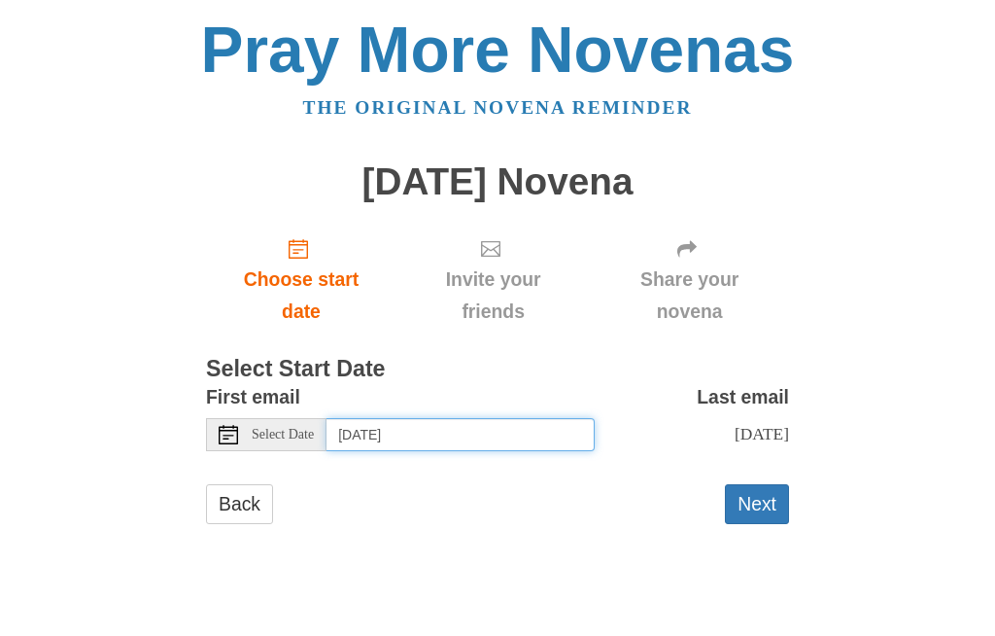
click at [504, 423] on input "Thursday, October 2nd" at bounding box center [461, 434] width 268 height 33
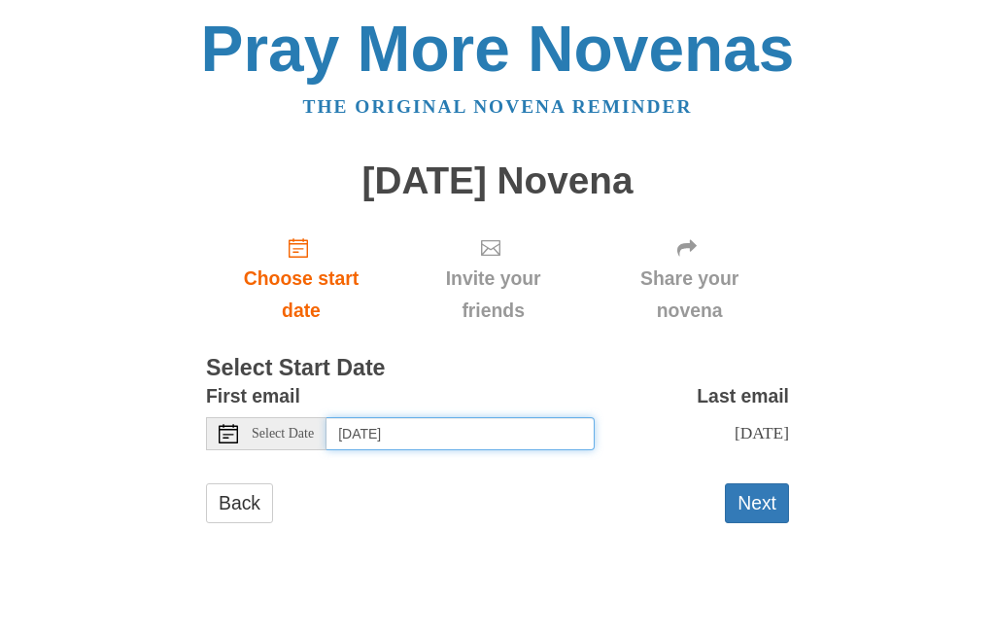
click at [524, 427] on input "Monday, October 20th" at bounding box center [461, 434] width 268 height 33
click at [532, 421] on input "Wednesday, October 22nd" at bounding box center [461, 434] width 268 height 33
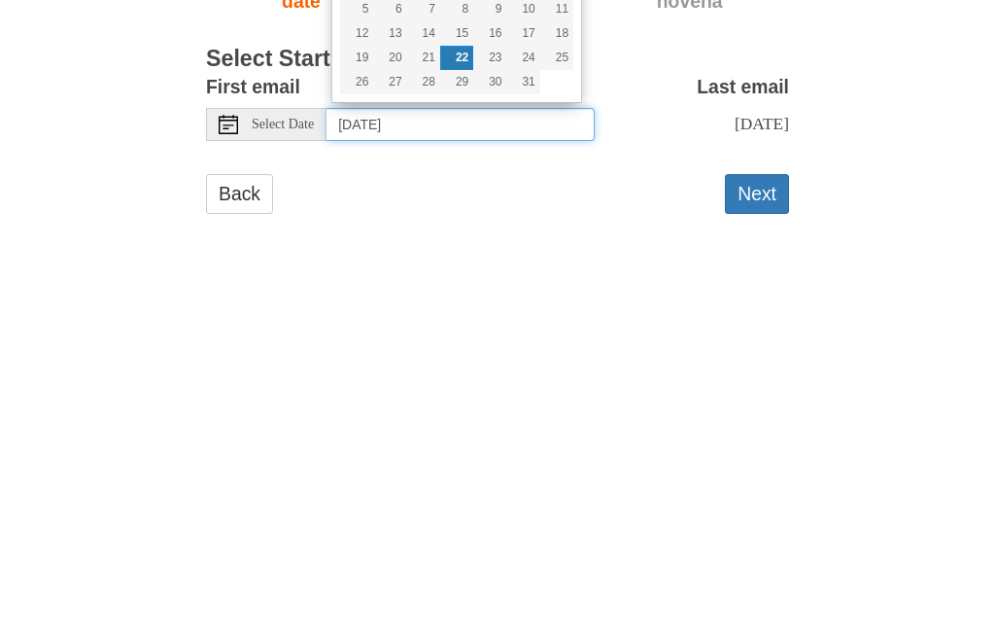
type input "Thursday, October 23rd"
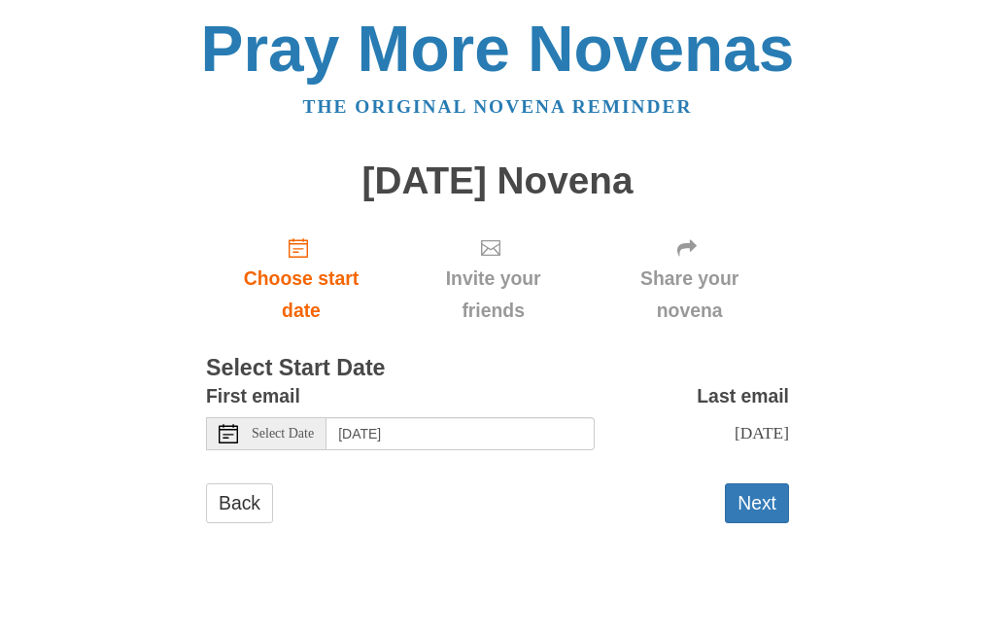
click at [756, 495] on button "Next" at bounding box center [757, 504] width 64 height 40
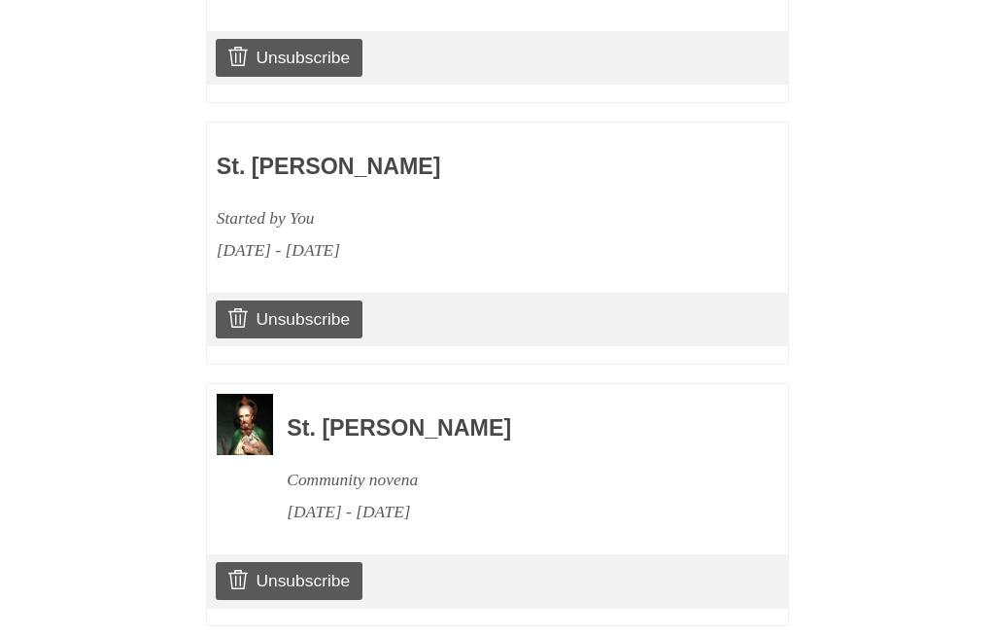
scroll to position [1082, 0]
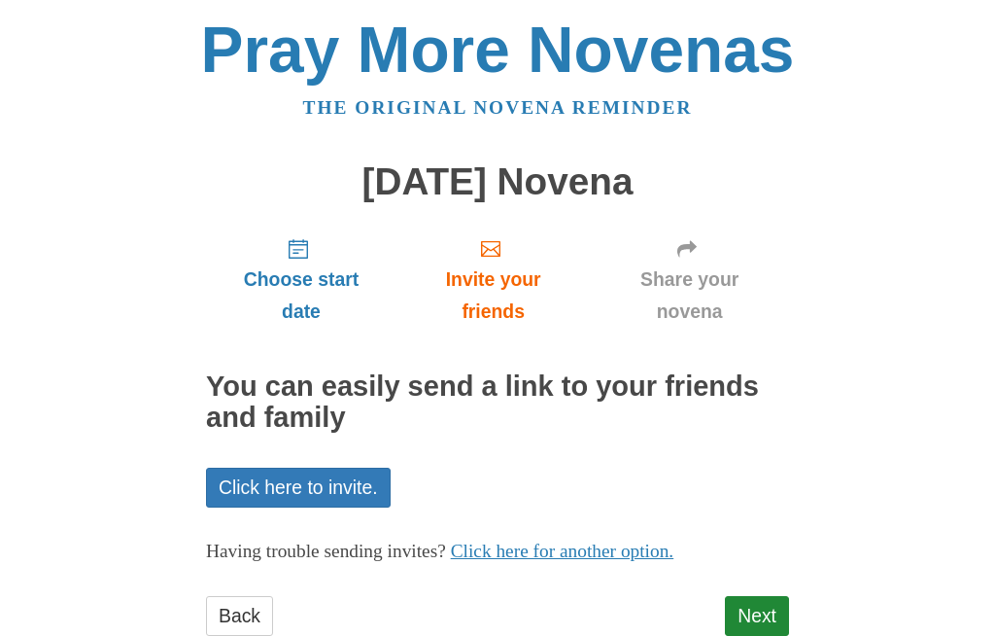
click at [762, 605] on link "Next" at bounding box center [757, 616] width 64 height 40
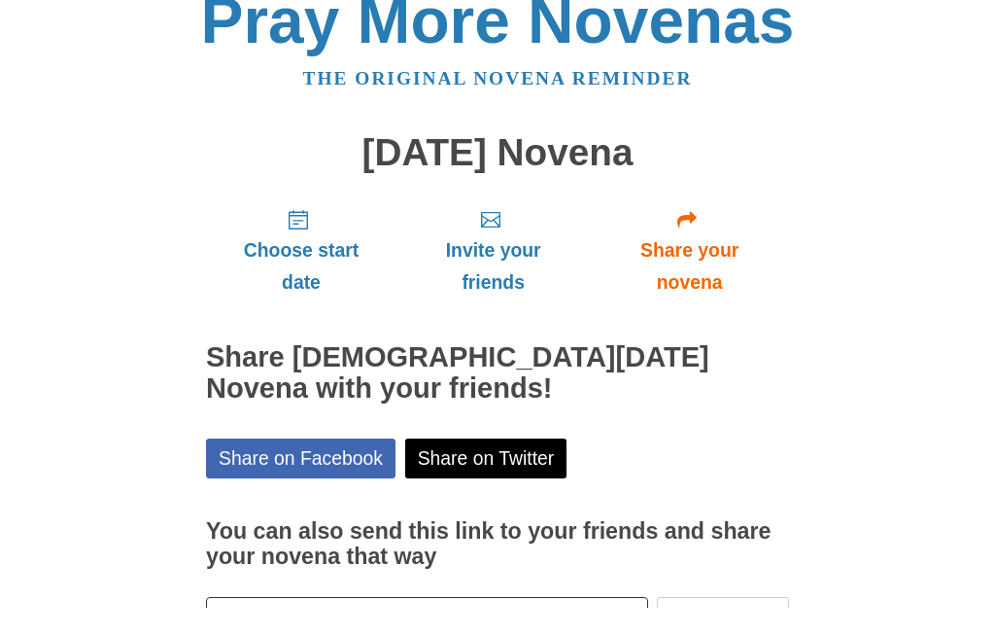
scroll to position [67, 0]
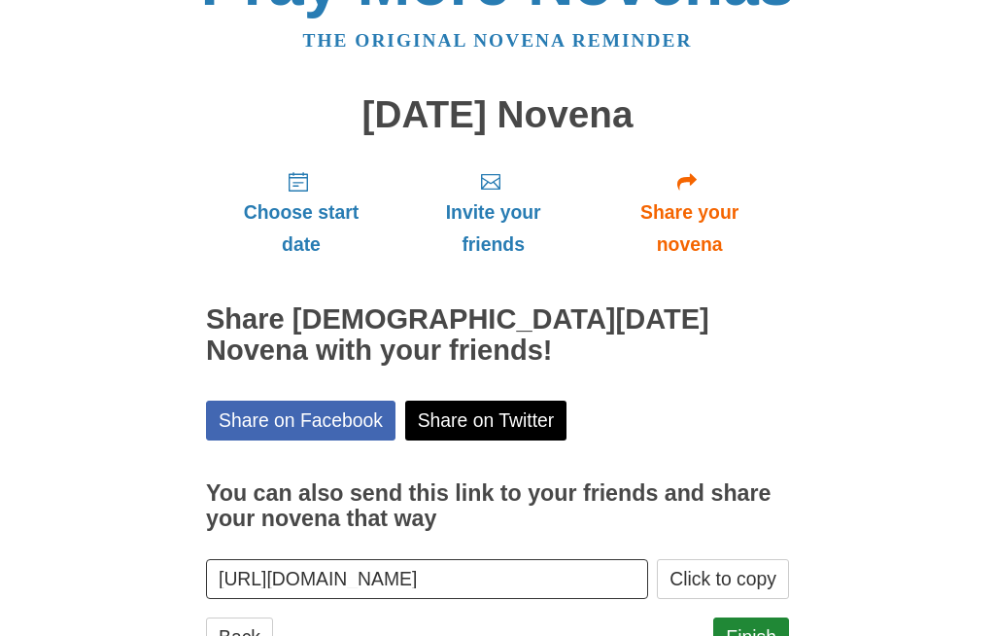
click at [748, 627] on link "Finish" at bounding box center [751, 637] width 76 height 40
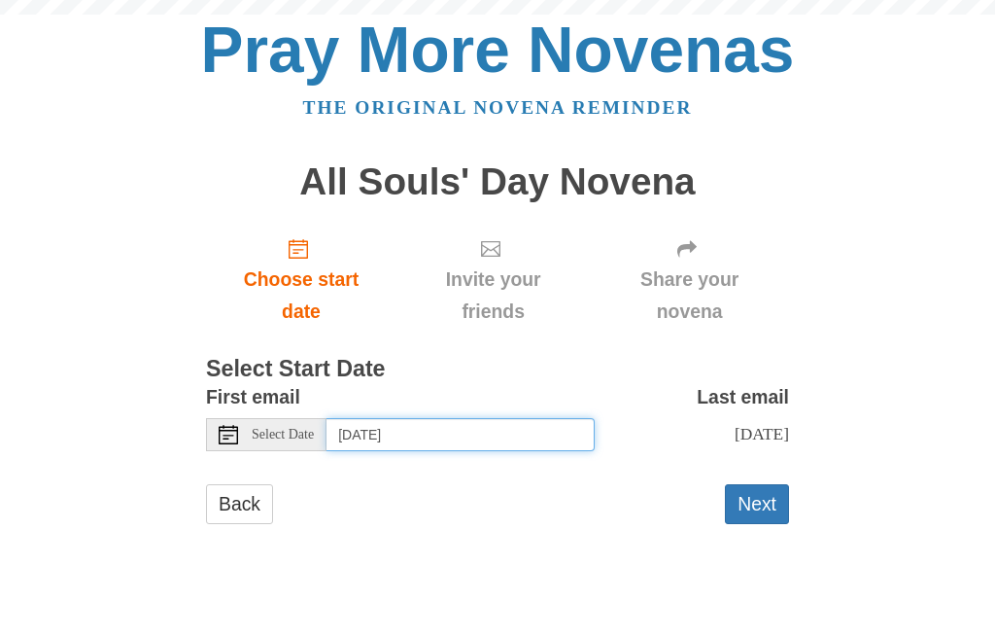
click at [476, 436] on input "[DATE]" at bounding box center [461, 434] width 268 height 33
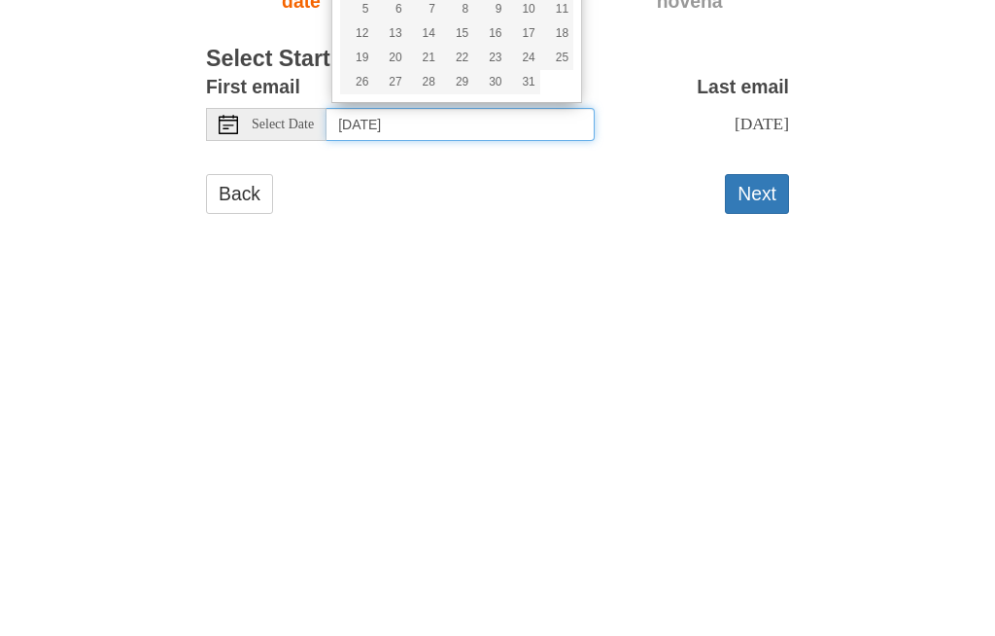
type input "Friday, October 24th"
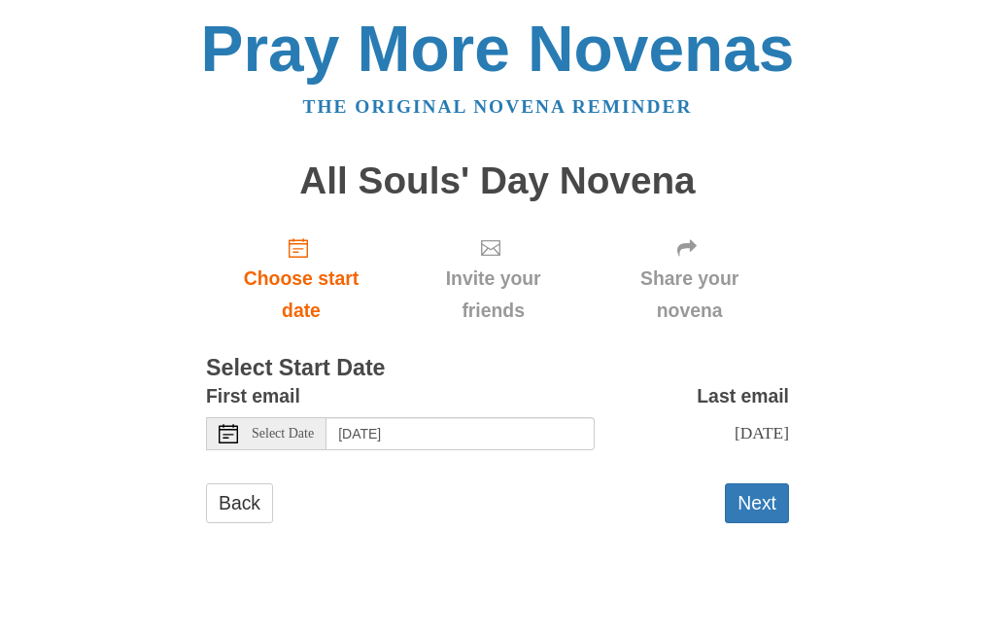
click at [761, 504] on button "Next" at bounding box center [757, 504] width 64 height 40
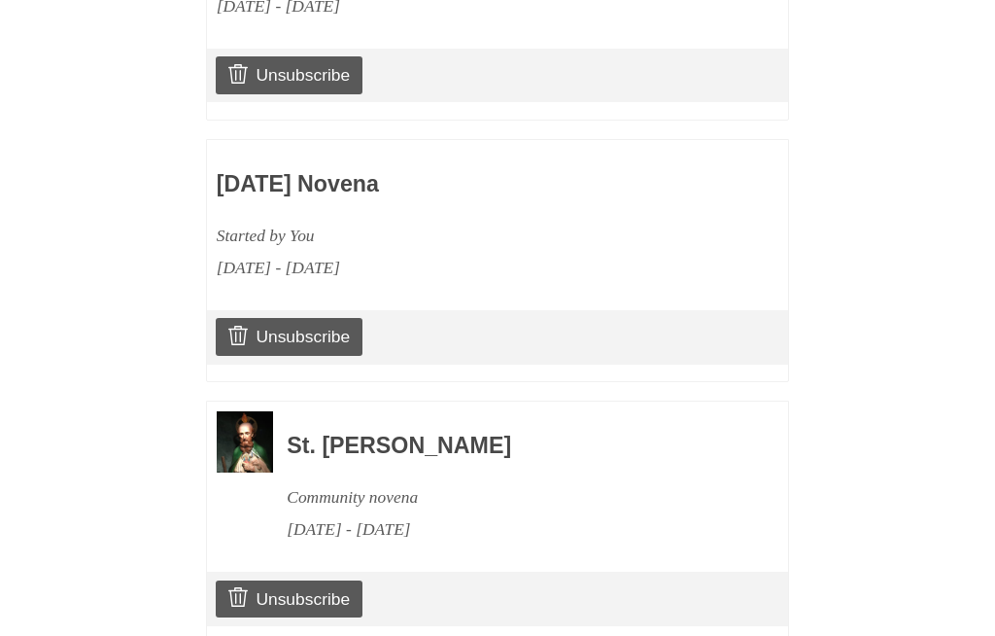
scroll to position [1339, 0]
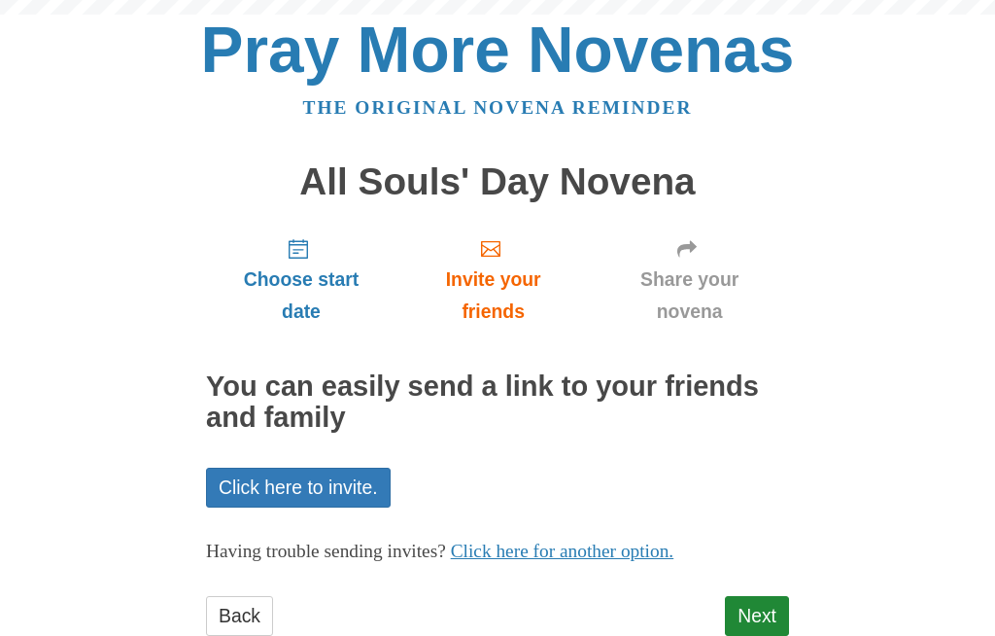
click at [762, 601] on link "Next" at bounding box center [757, 616] width 64 height 40
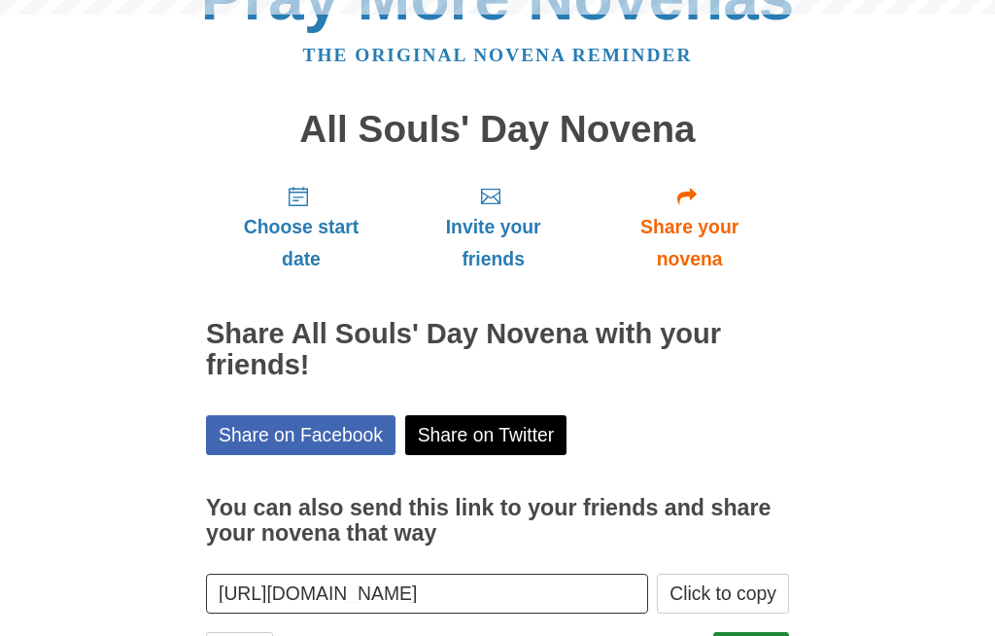
scroll to position [67, 0]
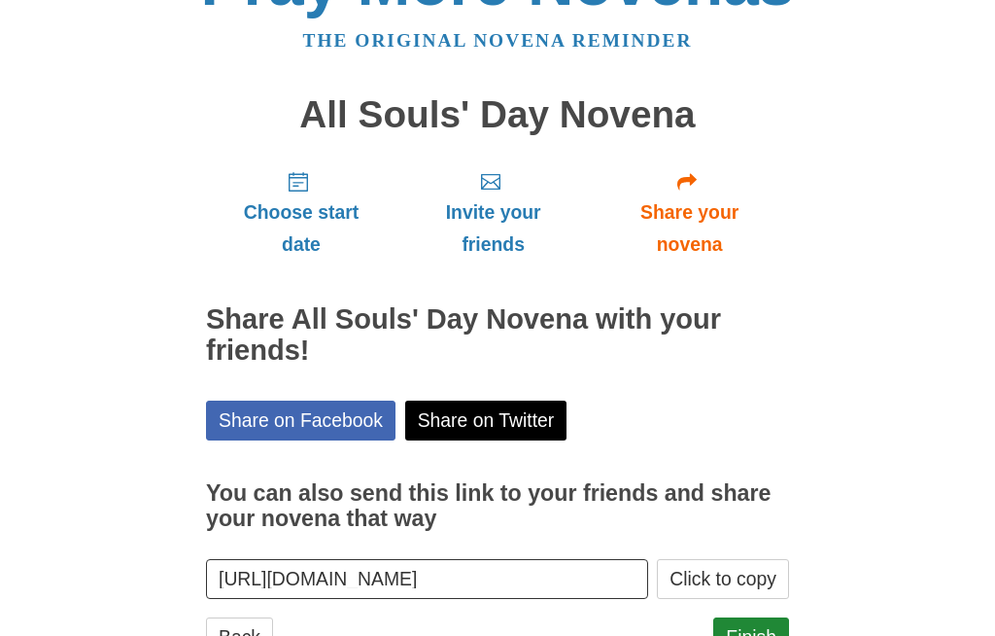
click at [759, 622] on link "Finish" at bounding box center [751, 637] width 76 height 40
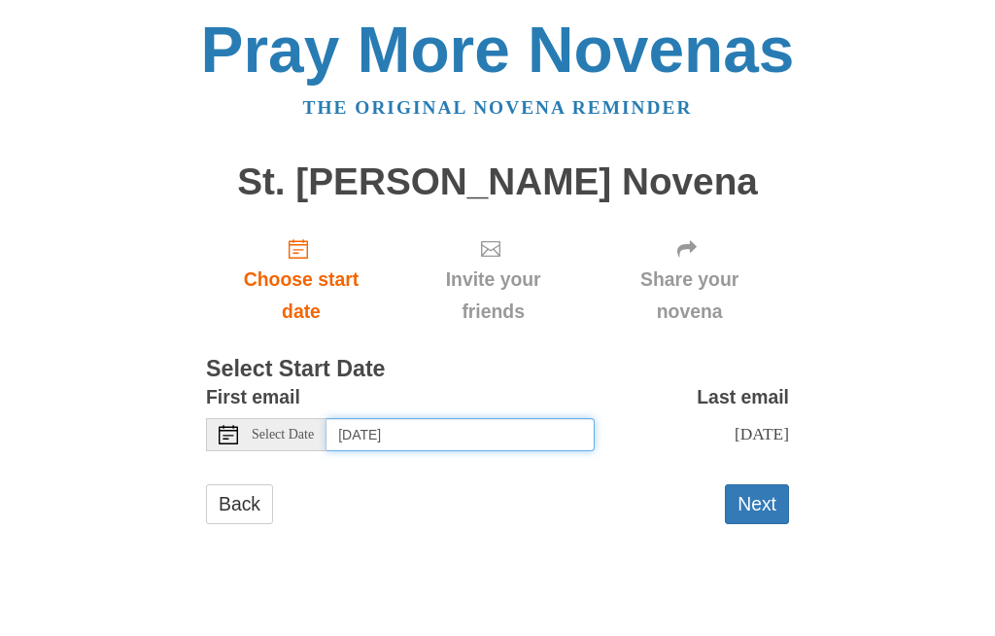
click at [533, 432] on input "Thursday, October 2nd" at bounding box center [461, 434] width 268 height 33
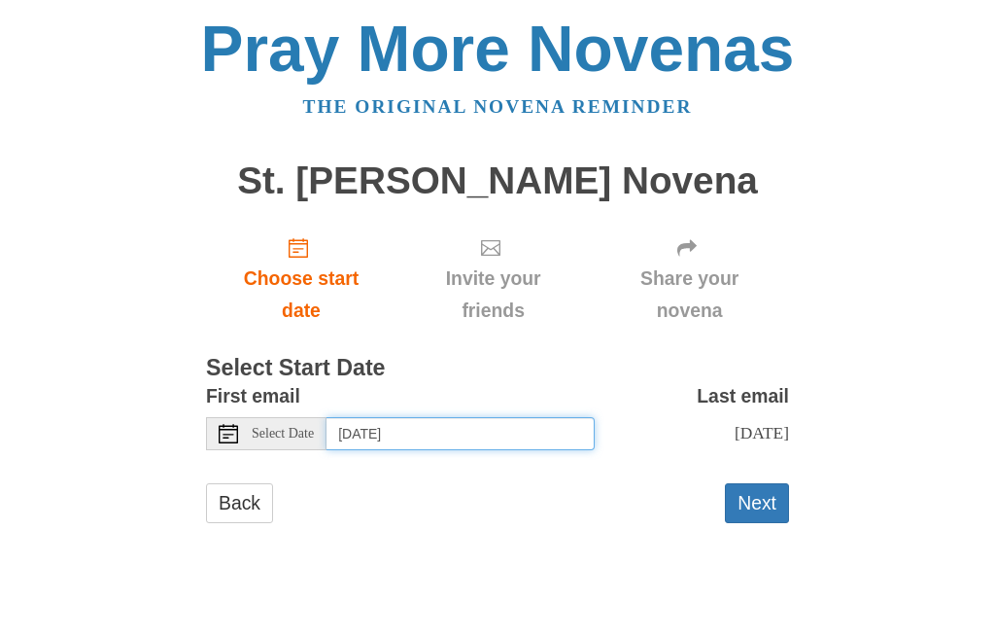
click at [516, 428] on input "Monday, October 27th" at bounding box center [461, 434] width 268 height 33
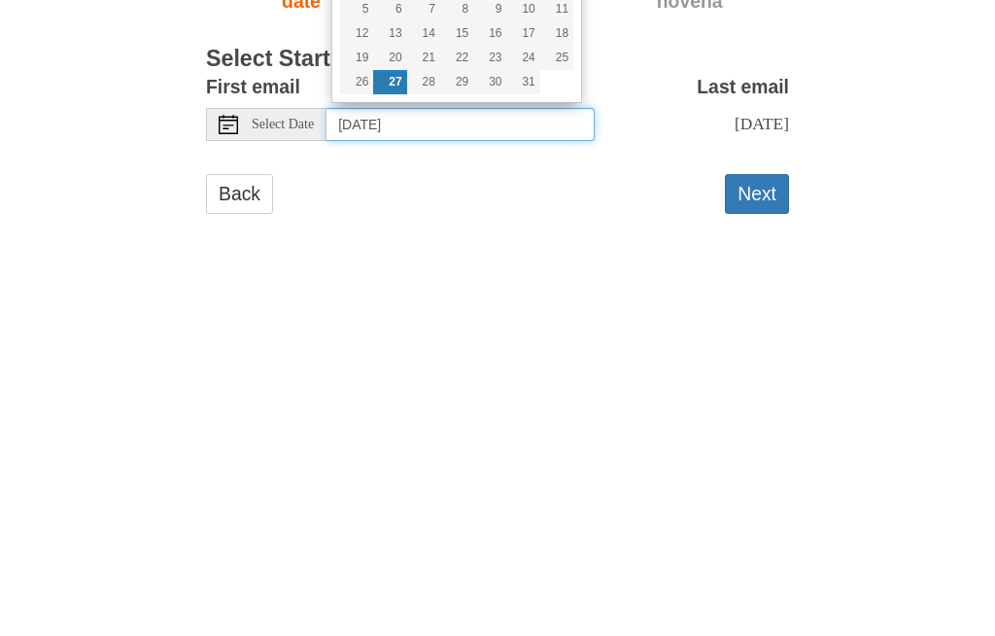
type input "Saturday, October 25th"
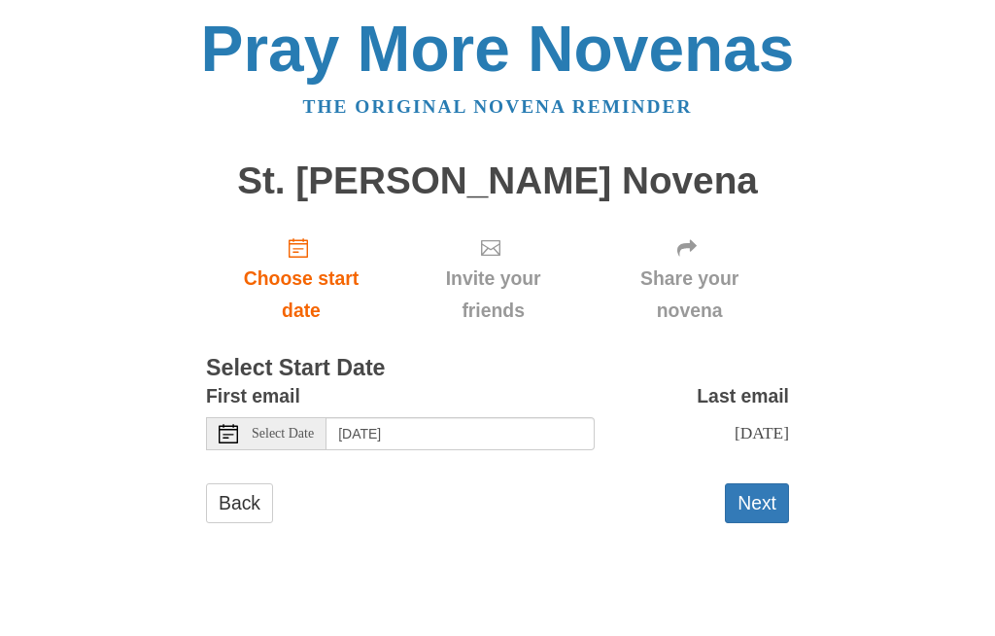
click at [748, 508] on button "Next" at bounding box center [757, 504] width 64 height 40
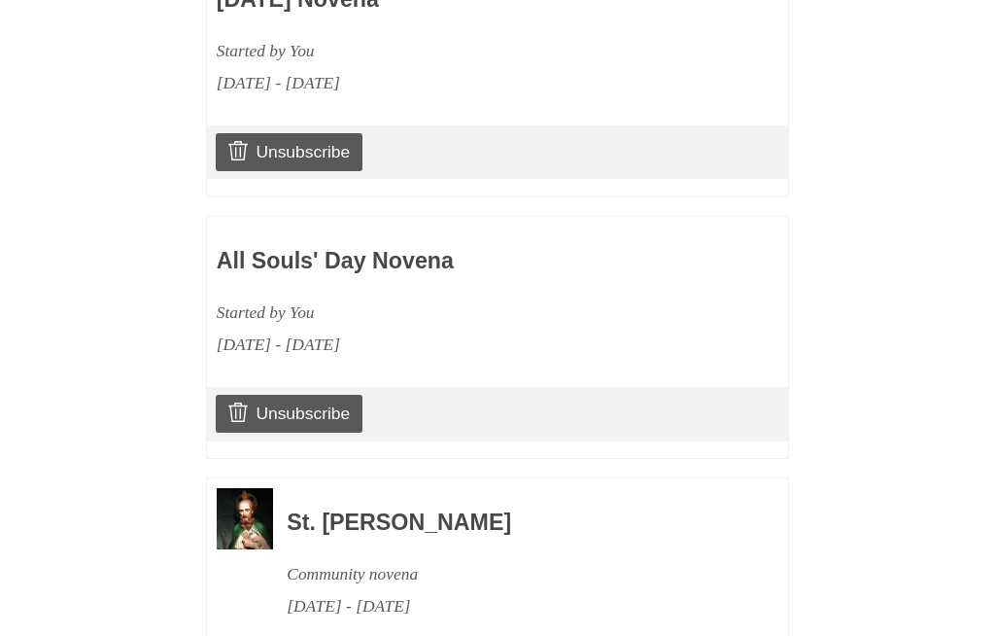
scroll to position [1339, 0]
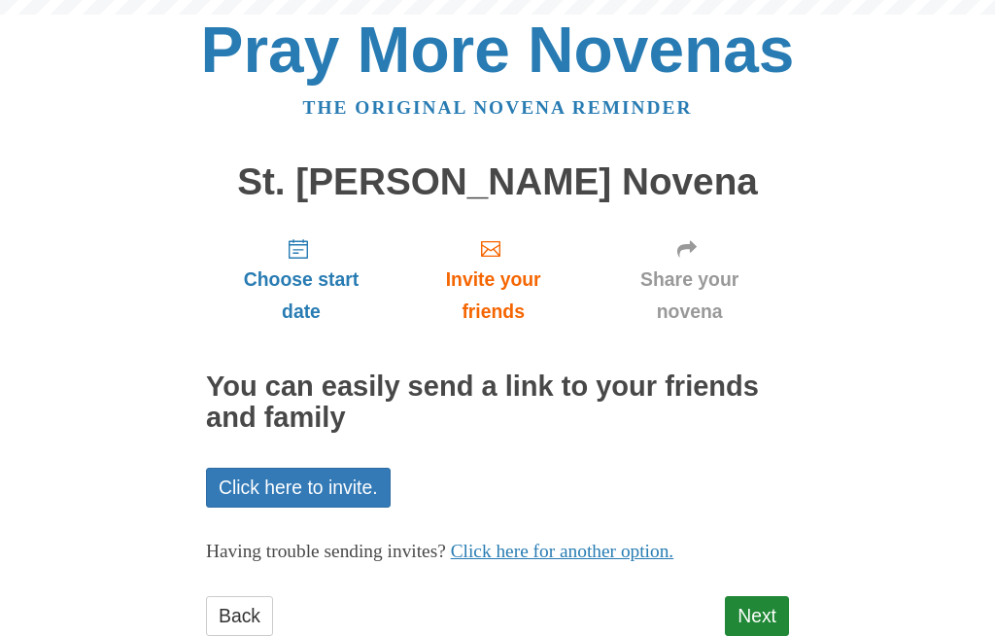
scroll to position [49, 0]
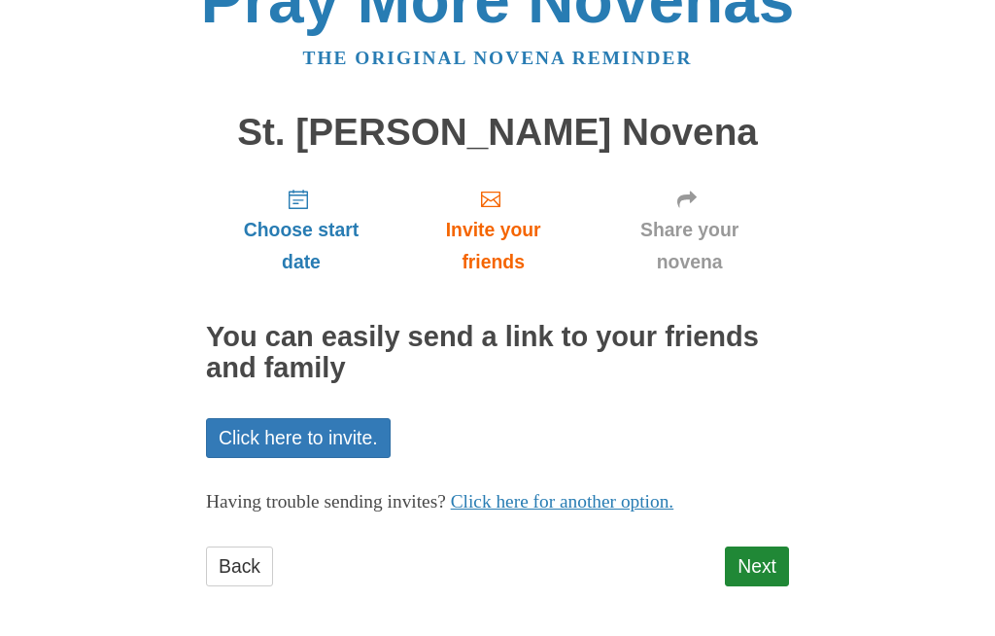
click at [756, 558] on link "Next" at bounding box center [757, 567] width 64 height 40
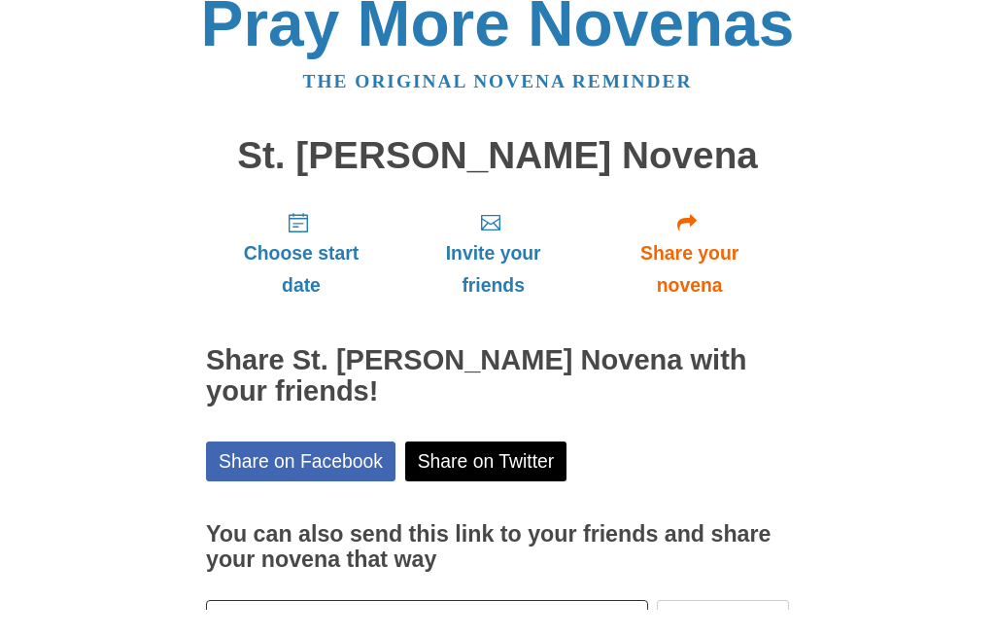
scroll to position [67, 0]
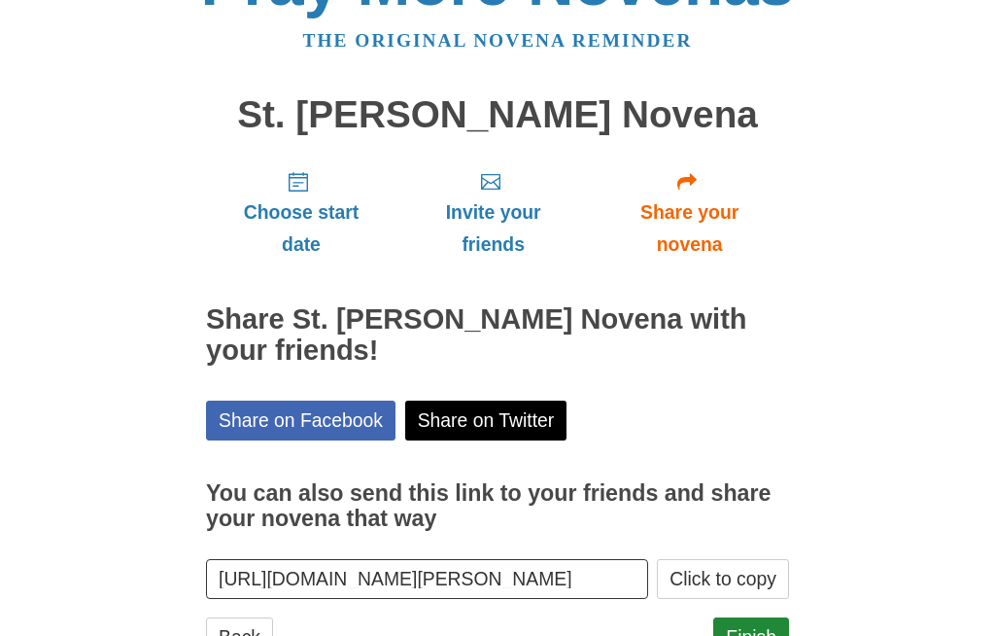
click at [755, 623] on link "Finish" at bounding box center [751, 637] width 76 height 40
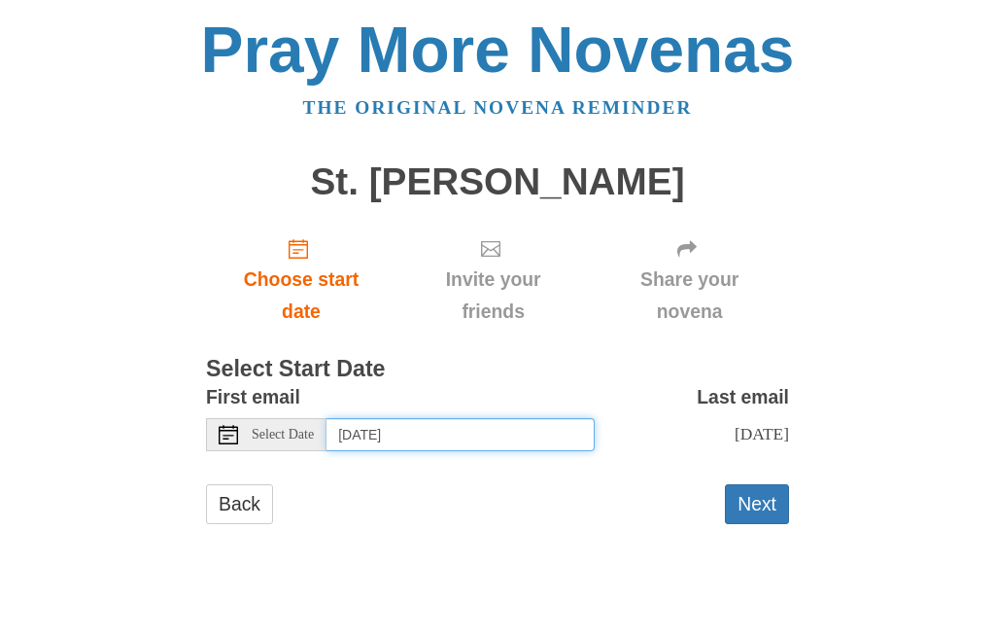
click at [498, 427] on input "Thursday, October 2nd" at bounding box center [461, 434] width 268 height 33
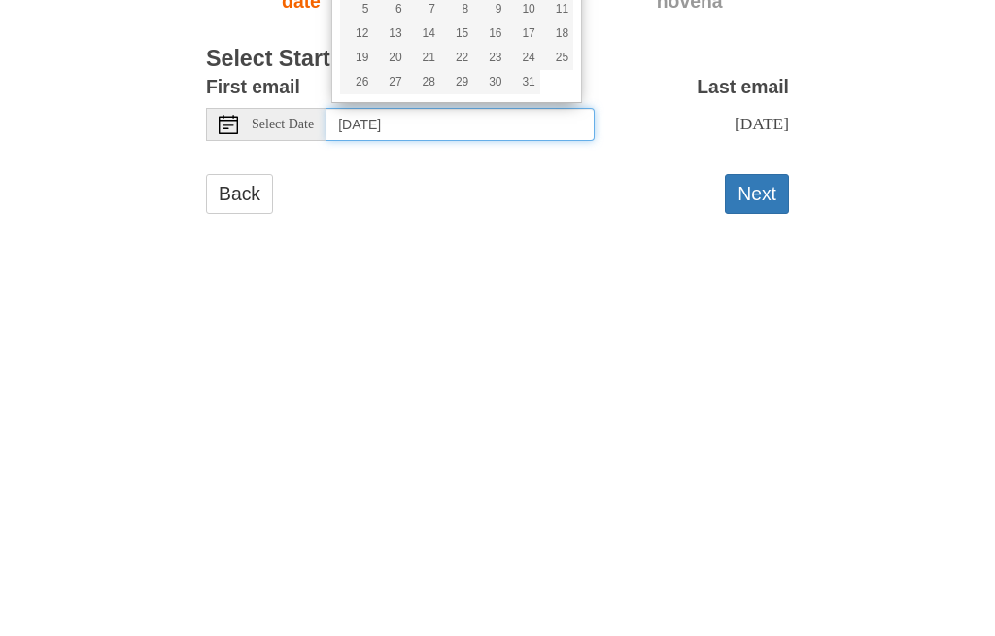
type input "Sunday, October 26th"
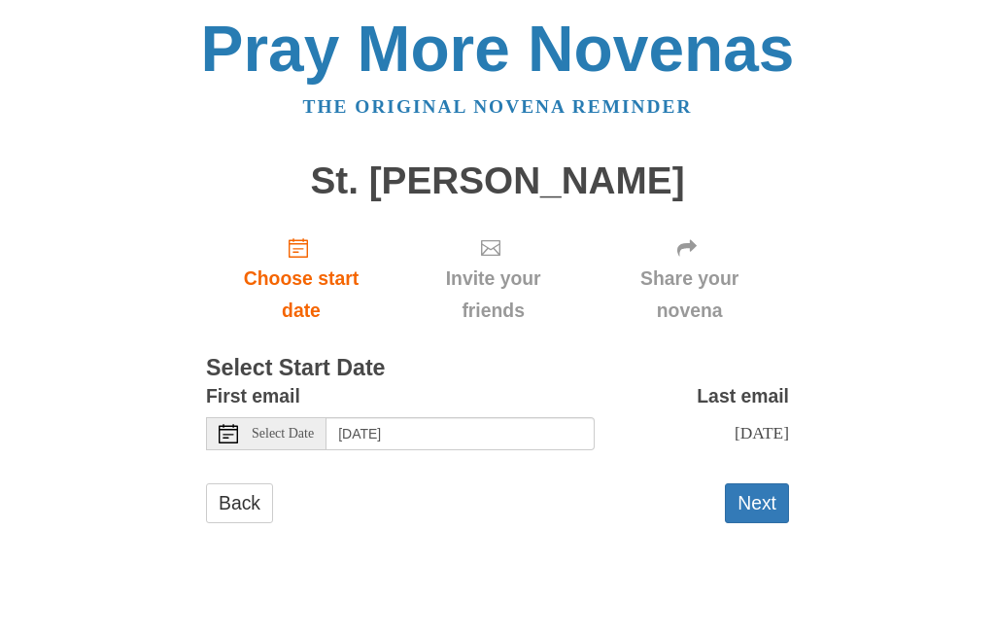
click at [760, 498] on button "Next" at bounding box center [757, 504] width 64 height 40
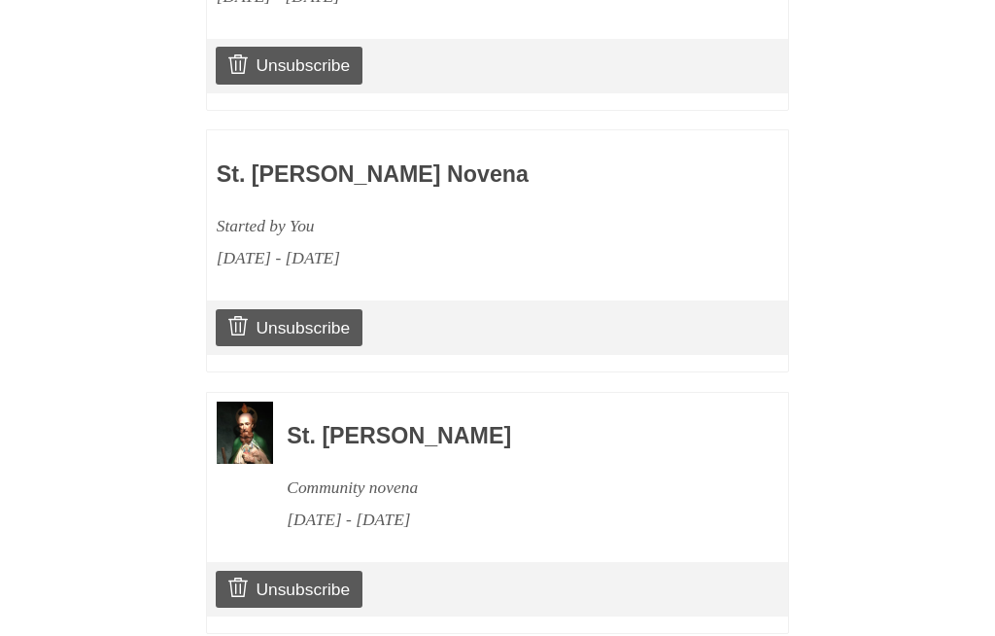
scroll to position [1597, 0]
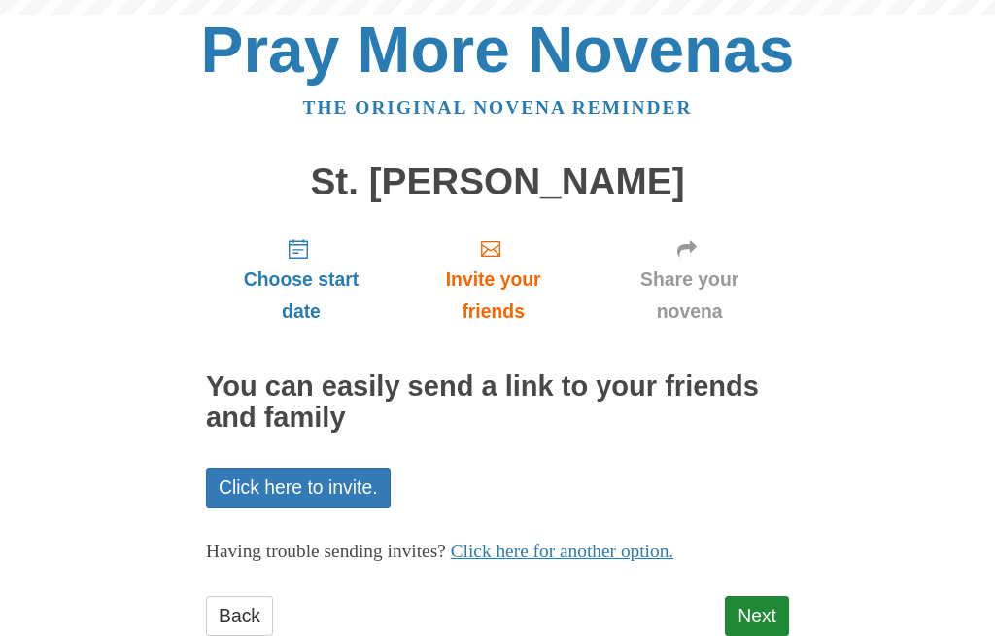
click at [759, 599] on link "Next" at bounding box center [757, 616] width 64 height 40
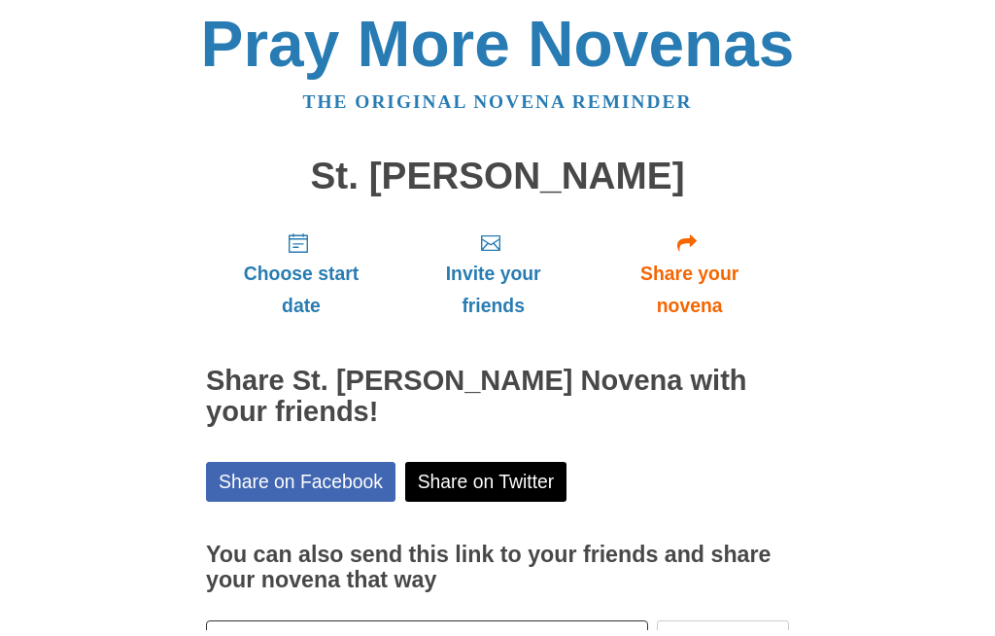
scroll to position [67, 0]
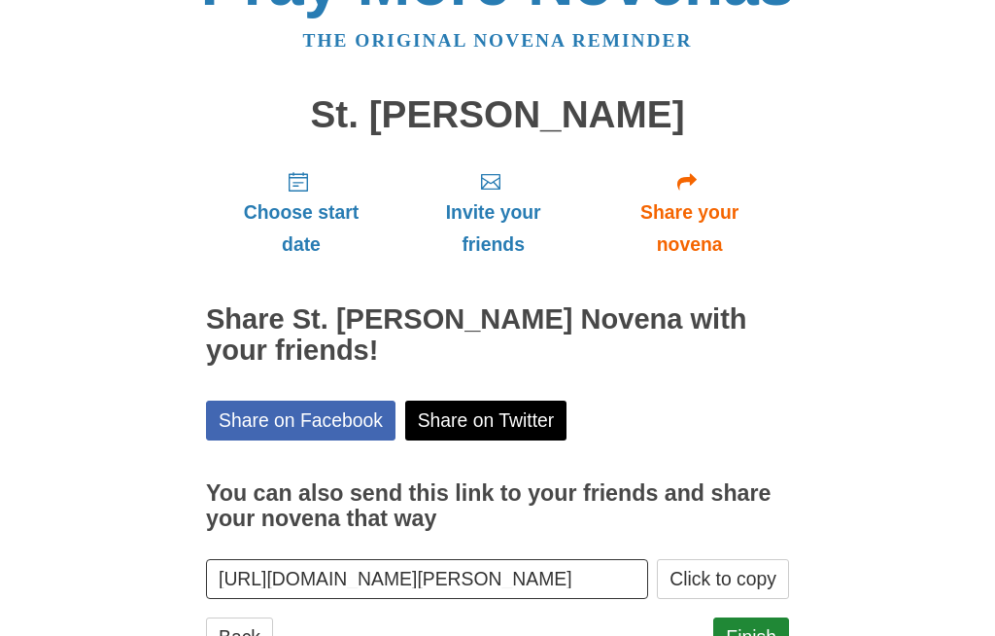
click at [748, 635] on link "Finish" at bounding box center [751, 637] width 76 height 40
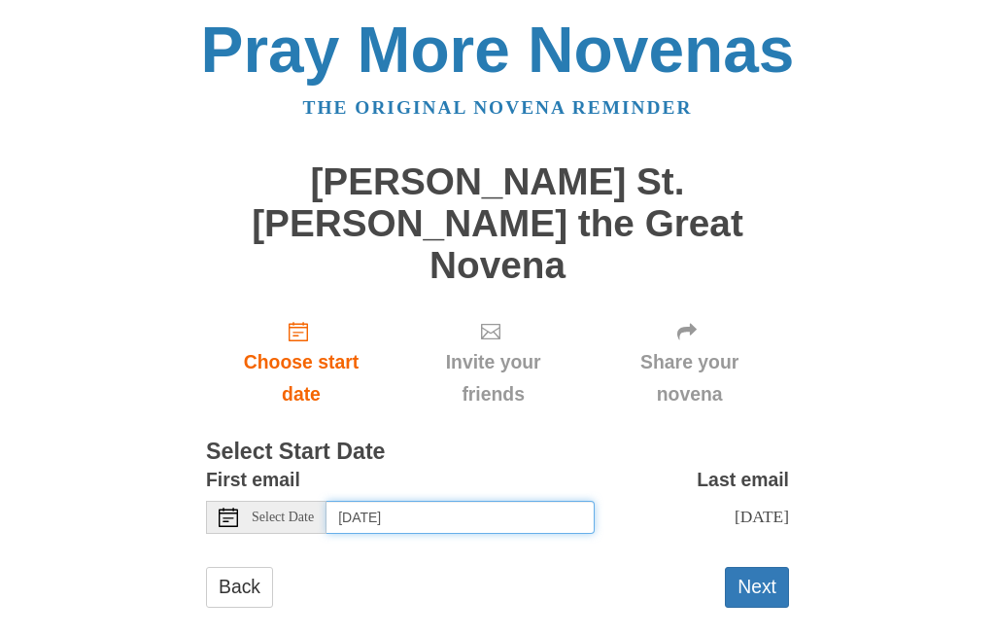
click at [518, 501] on input "[DATE]" at bounding box center [461, 517] width 268 height 33
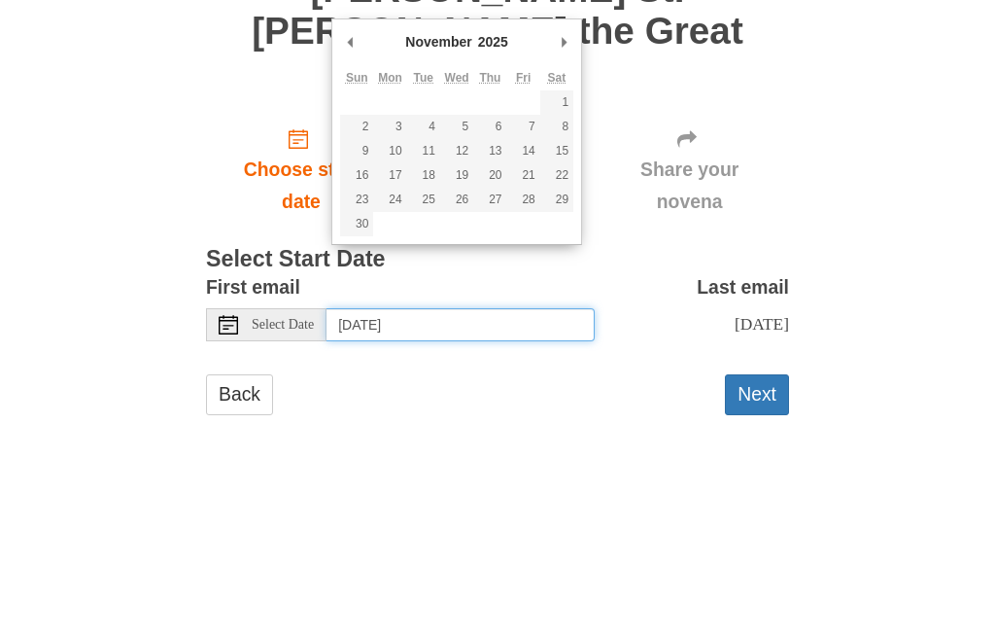
type input "Saturday, November 1st"
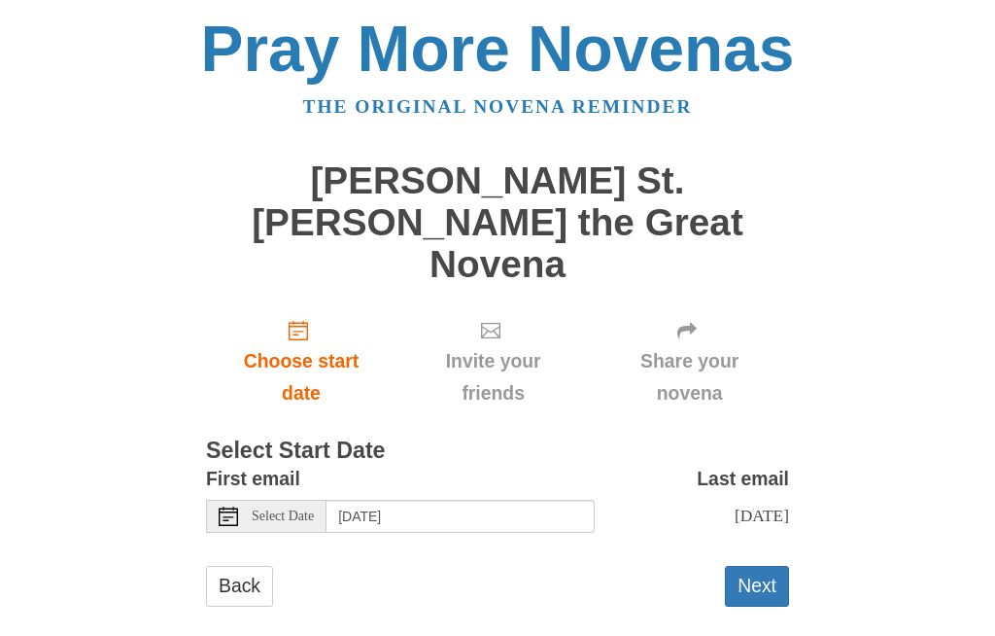
click at [762, 567] on button "Next" at bounding box center [757, 587] width 64 height 40
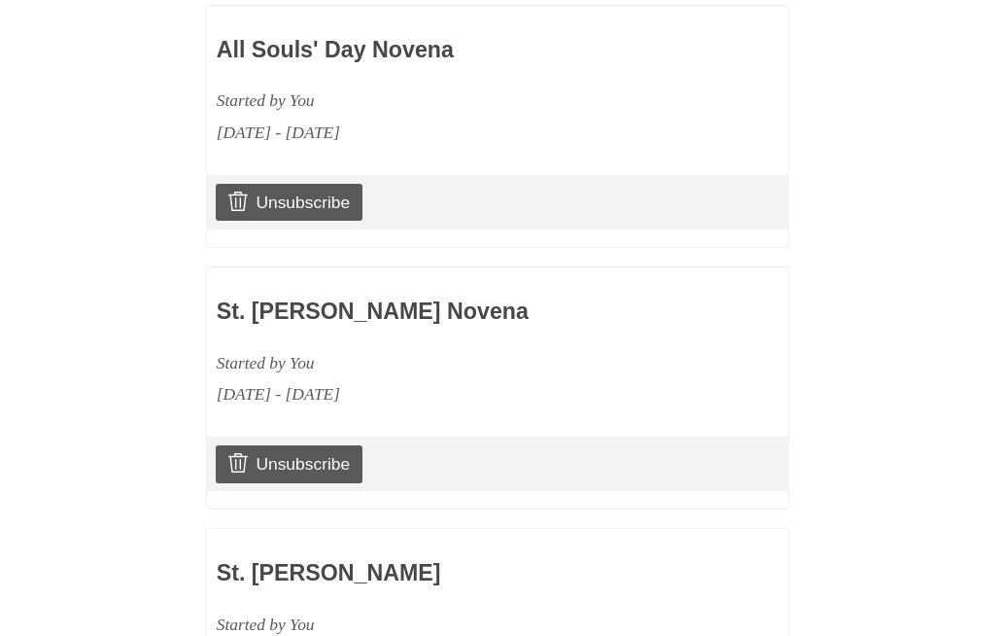
scroll to position [1339, 0]
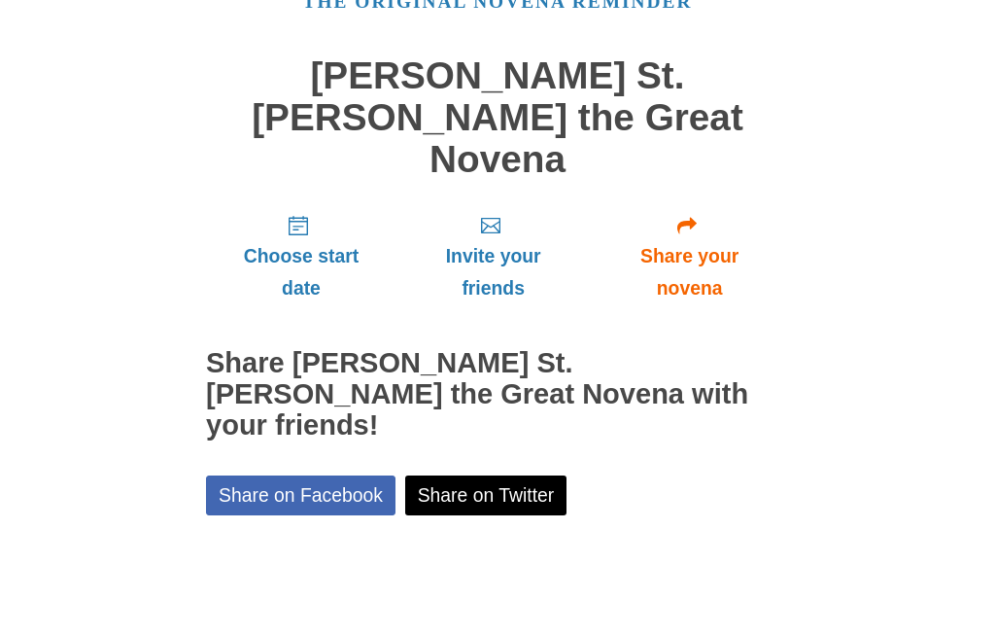
scroll to position [67, 0]
